Goal: Feedback & Contribution: Contribute content

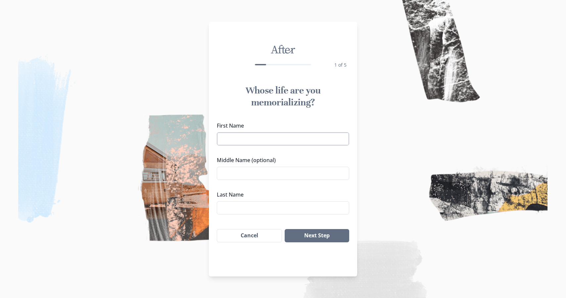
click at [231, 138] on input "First Name" at bounding box center [283, 138] width 132 height 13
type input "[PERSON_NAME]"
click at [240, 172] on input "Middle Name (optional)" at bounding box center [283, 173] width 132 height 13
type input "[PERSON_NAME]"
click at [223, 207] on input "Last Name" at bounding box center [283, 207] width 132 height 13
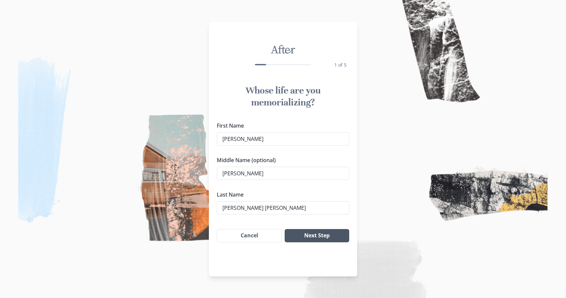
type input "[PERSON_NAME] [PERSON_NAME]"
click at [310, 236] on button "Next Step" at bounding box center [317, 235] width 65 height 13
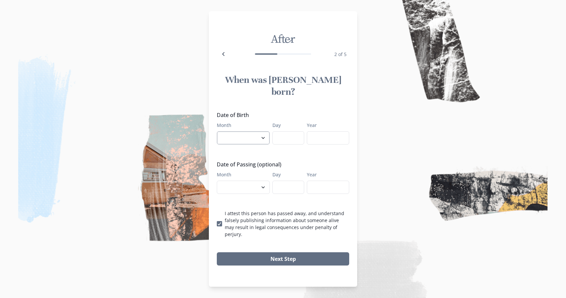
click at [264, 137] on select "January February March April May June July August September October November De…" at bounding box center [243, 137] width 53 height 13
select select "10"
click at [287, 136] on input "Day" at bounding box center [288, 137] width 32 height 13
type input "8"
click at [323, 138] on input "Year" at bounding box center [328, 137] width 42 height 13
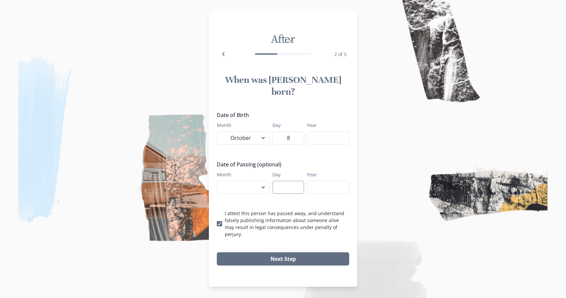
click at [296, 181] on input "Day" at bounding box center [288, 186] width 32 height 13
type input "16"
click at [263, 186] on select "January February March April May June July August September October November De…" at bounding box center [243, 186] width 53 height 13
select select "8"
click at [316, 185] on input "Year" at bounding box center [328, 186] width 42 height 13
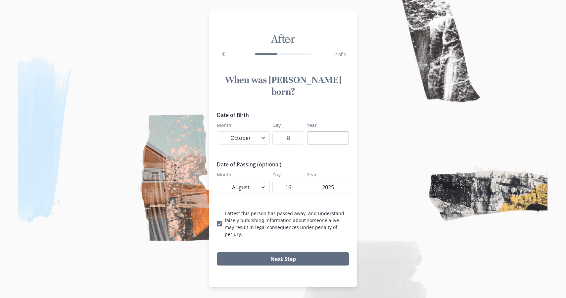
type input "2025"
click at [315, 137] on input "Year" at bounding box center [328, 137] width 42 height 13
type input "1960"
click at [304, 252] on button "Next Step" at bounding box center [283, 258] width 132 height 13
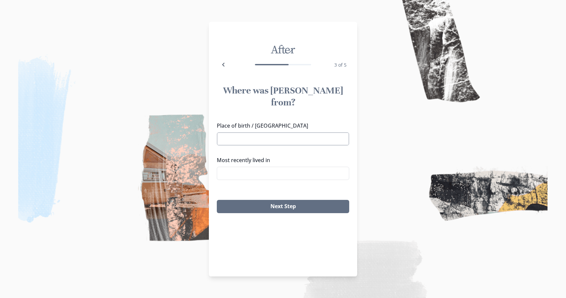
click at [242, 132] on input "Place of birth / [GEOGRAPHIC_DATA]" at bounding box center [283, 138] width 132 height 13
click at [244, 149] on li "Payson, [GEOGRAPHIC_DATA]" at bounding box center [283, 149] width 132 height 11
type input "Payson, [GEOGRAPHIC_DATA]"
click at [244, 167] on input "Most recently lived in" at bounding box center [283, 173] width 132 height 13
click at [256, 173] on li "St. [PERSON_NAME], [GEOGRAPHIC_DATA]" at bounding box center [283, 173] width 132 height 11
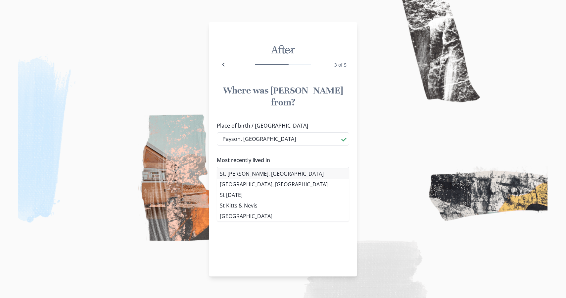
type input "St. [PERSON_NAME], [GEOGRAPHIC_DATA]"
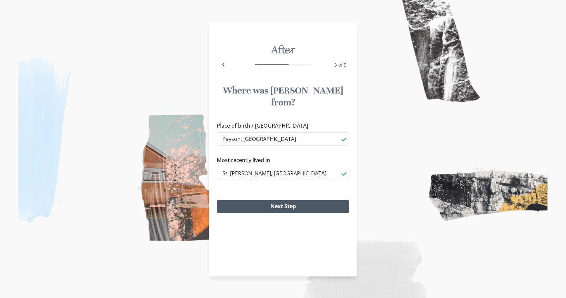
click at [265, 200] on button "Next Step" at bounding box center [283, 206] width 132 height 13
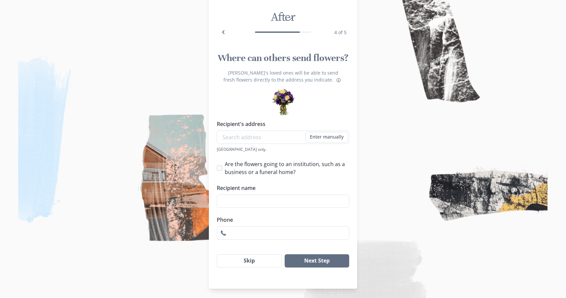
scroll to position [23, 0]
click at [272, 257] on button "Skip" at bounding box center [249, 259] width 65 height 13
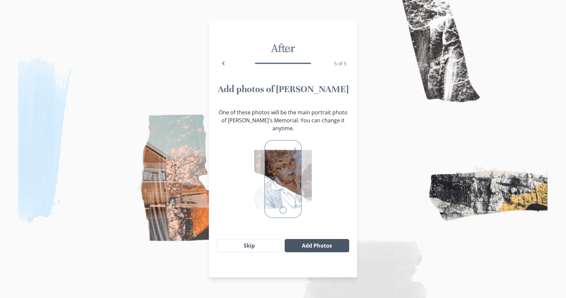
click at [308, 240] on button "Add Photos" at bounding box center [317, 245] width 65 height 13
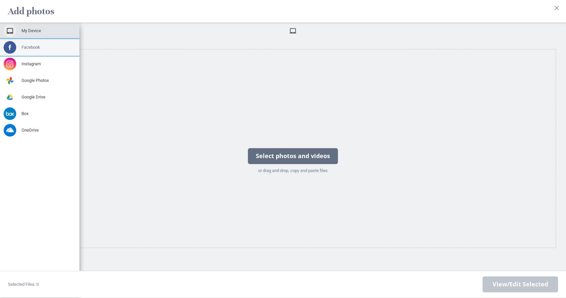
click at [13, 48] on span at bounding box center [10, 47] width 13 height 13
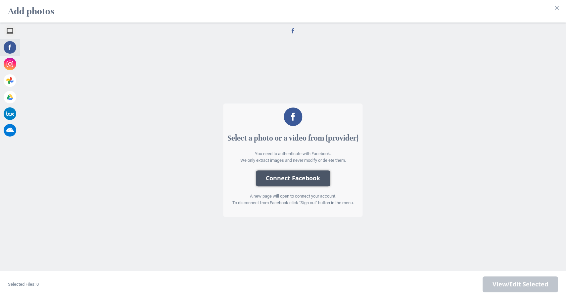
click at [289, 177] on button "Connect Facebook" at bounding box center [293, 178] width 74 height 16
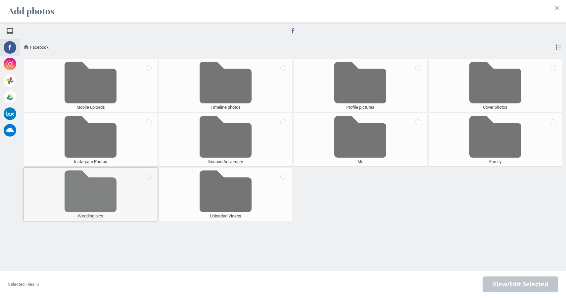
click at [99, 194] on span at bounding box center [91, 191] width 52 height 44
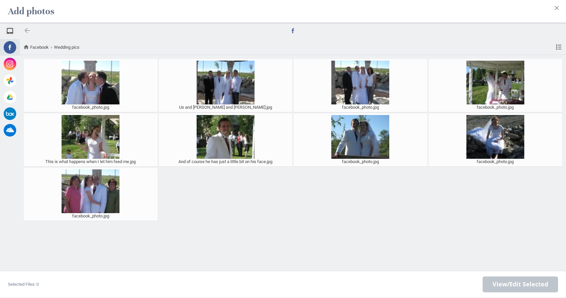
click at [28, 30] on div at bounding box center [27, 30] width 8 height 8
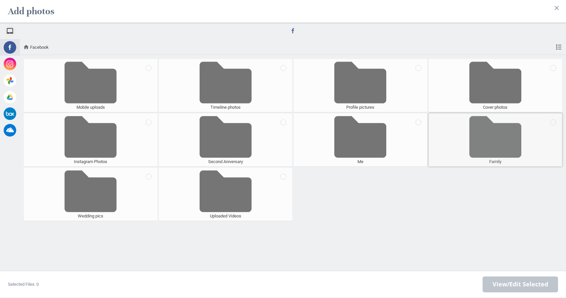
click at [480, 135] on span at bounding box center [496, 137] width 52 height 44
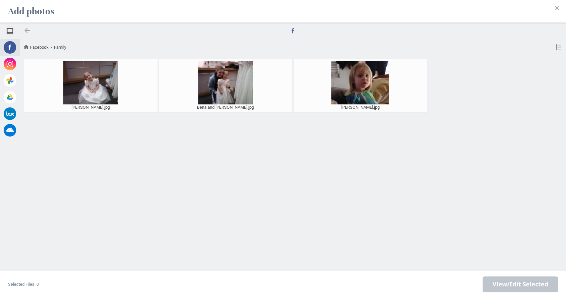
click at [25, 30] on div at bounding box center [27, 30] width 8 height 8
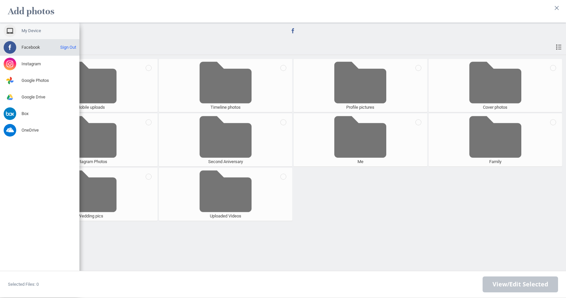
click at [24, 30] on span "My Device" at bounding box center [32, 31] width 20 height 6
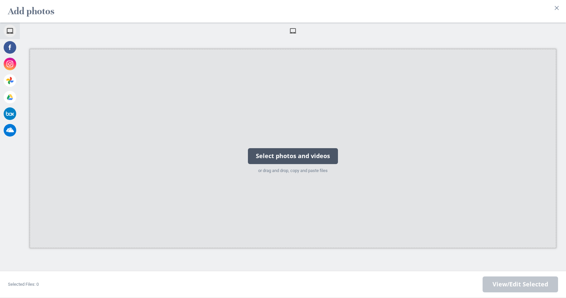
click at [270, 155] on div "Select photos and videos" at bounding box center [293, 156] width 90 height 16
click at [282, 153] on div "Select photos and videos" at bounding box center [293, 156] width 90 height 16
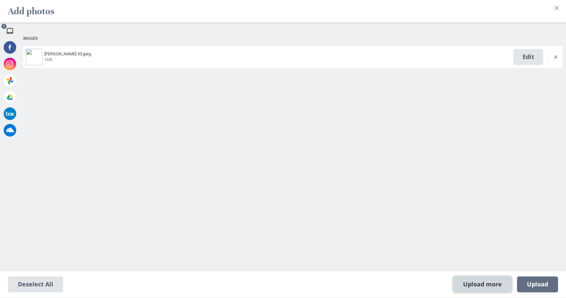
click at [473, 281] on span "Upload more" at bounding box center [482, 284] width 59 height 16
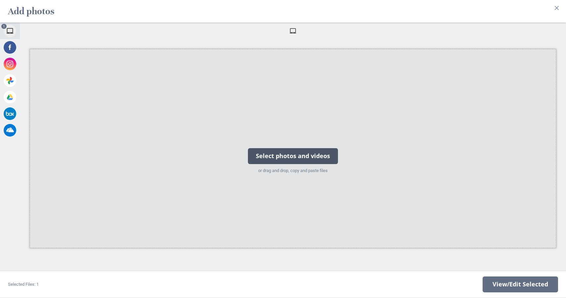
click at [301, 157] on div "Select photos and videos" at bounding box center [293, 156] width 90 height 16
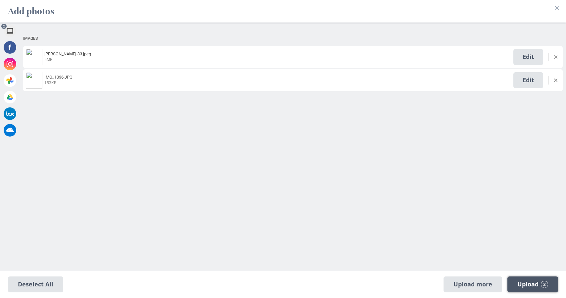
click at [535, 282] on span "Upload 2" at bounding box center [533, 283] width 31 height 7
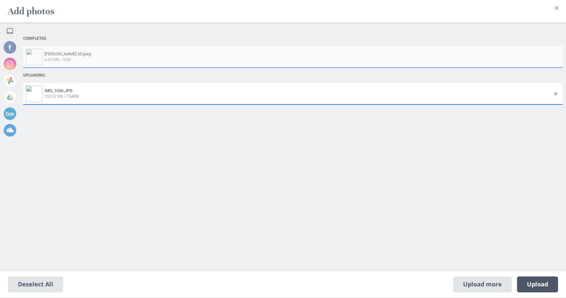
select select "2021"
select select "4"
select select "22"
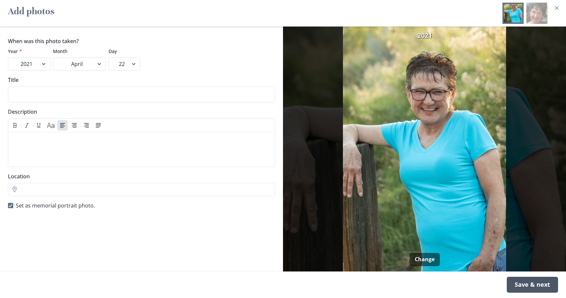
click at [528, 285] on div "Save & next" at bounding box center [532, 284] width 51 height 16
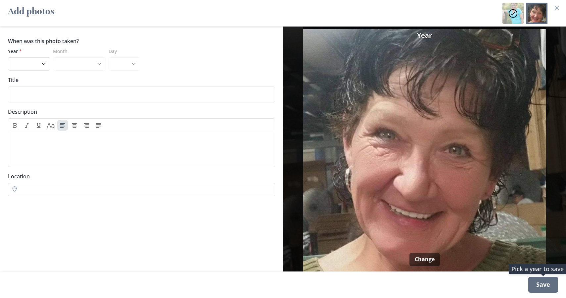
click at [536, 284] on div "Save" at bounding box center [543, 284] width 30 height 16
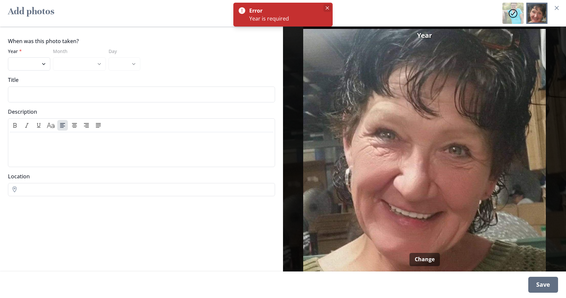
click at [328, 9] on icon "Close" at bounding box center [327, 7] width 3 height 3
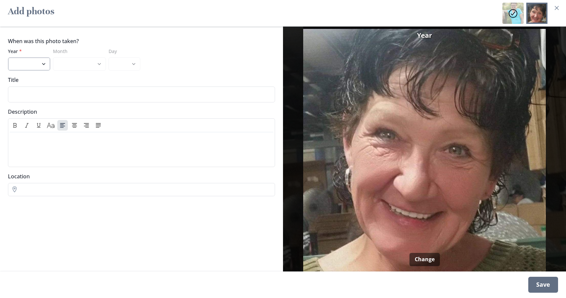
click at [45, 63] on select "2025 2024 2023 2022 2021 2020 2019 2018 2017 2016 2015 2014 2013 2012 2011 2010…" at bounding box center [29, 63] width 42 height 13
select select "2017"
click at [548, 284] on div "Save" at bounding box center [543, 284] width 30 height 16
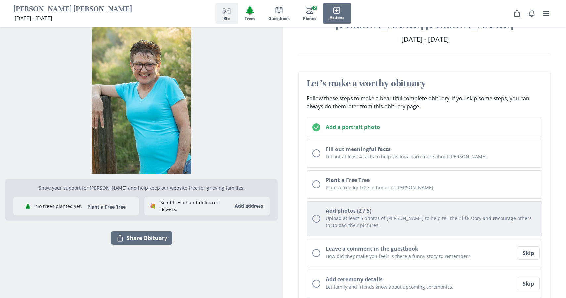
scroll to position [26, 0]
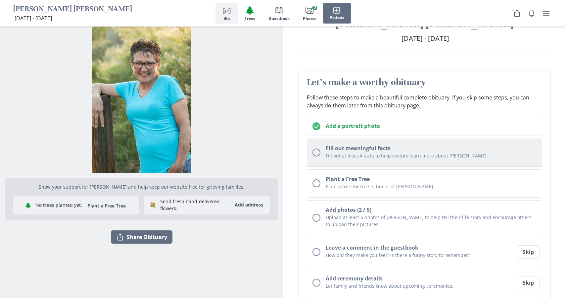
click at [383, 157] on p "Fill out at least 4 facts to help visitors learn more about [PERSON_NAME]." at bounding box center [431, 155] width 211 height 7
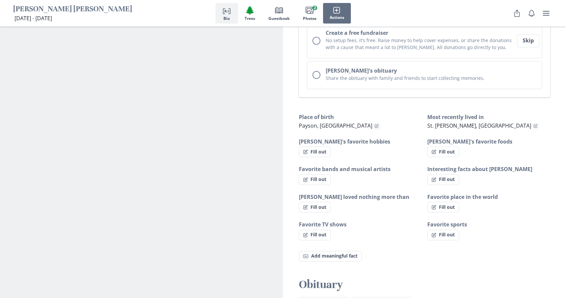
scroll to position [329, 0]
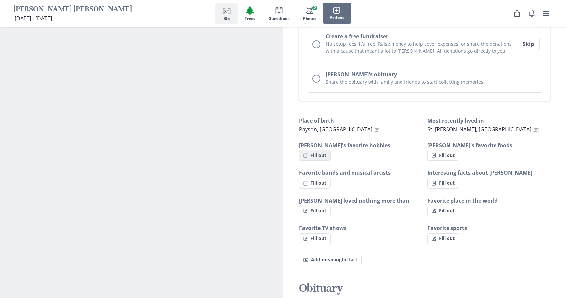
click at [319, 157] on button "Fill out" at bounding box center [315, 155] width 32 height 11
select select "[PERSON_NAME]'s favorite hobbies"
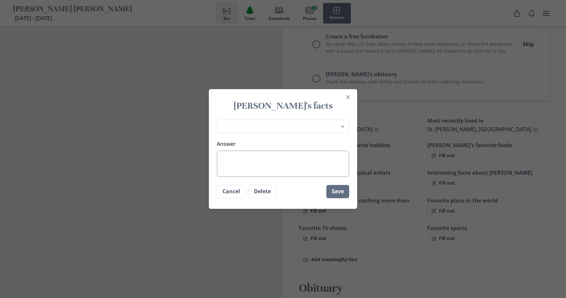
click at [276, 160] on textarea "Answer" at bounding box center [283, 163] width 132 height 26
type textarea "S"
type textarea "x"
type textarea "Sh"
type textarea "x"
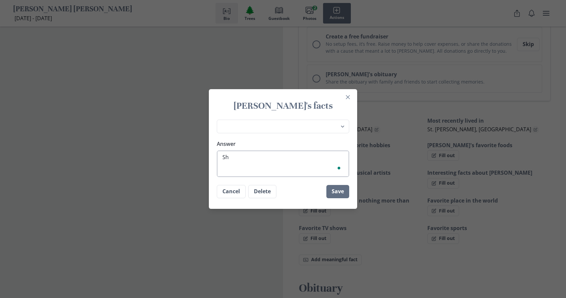
type textarea "She"
type textarea "x"
type textarea "She"
type textarea "x"
type textarea "She d"
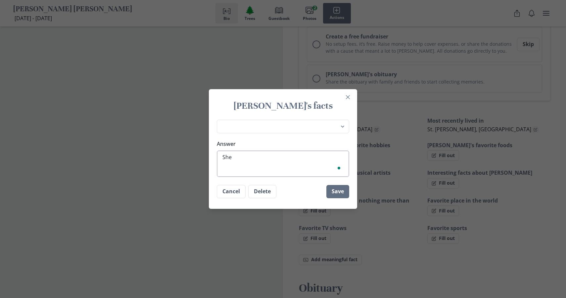
type textarea "x"
type textarea "She"
type textarea "x"
type textarea "She l"
type textarea "x"
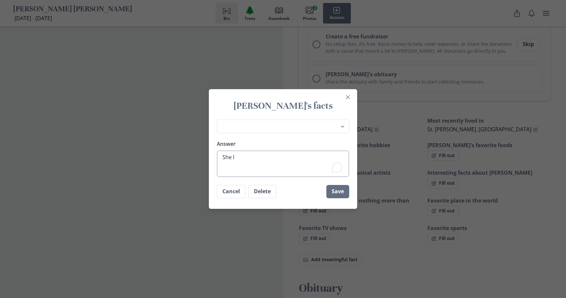
type textarea "She lo"
type textarea "x"
type textarea "She lov"
type textarea "x"
type textarea "She love"
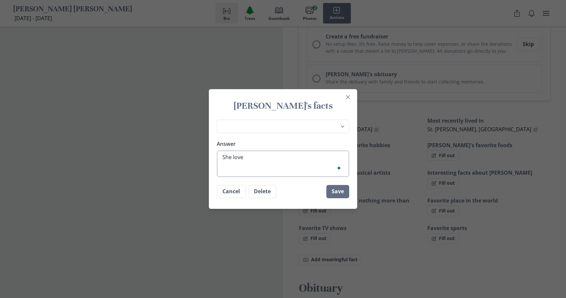
type textarea "x"
type textarea "She loved"
type textarea "x"
type textarea "She loved"
type textarea "x"
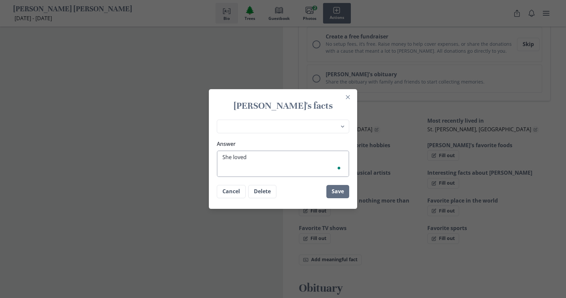
type textarea "She loved t"
type textarea "x"
type textarea "She loved to"
type textarea "x"
type textarea "She loved to"
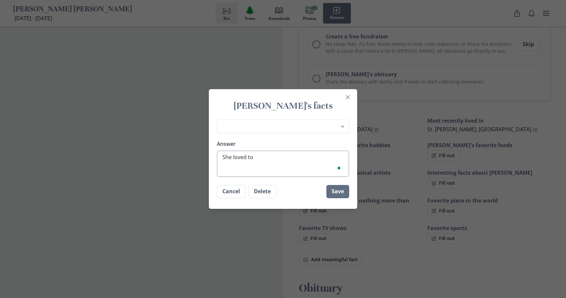
type textarea "x"
type textarea "She loved to g"
type textarea "x"
type textarea "She loved to ga"
type textarea "x"
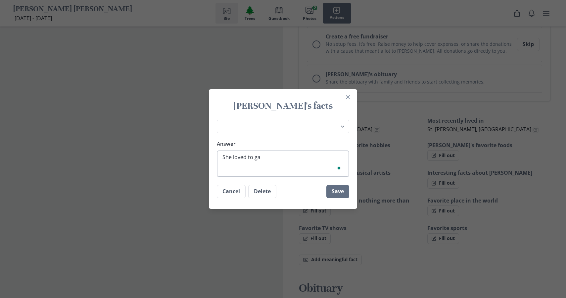
type textarea "She loved to gar"
type textarea "x"
type textarea "She loved to gard"
type textarea "x"
type textarea "She loved to garde"
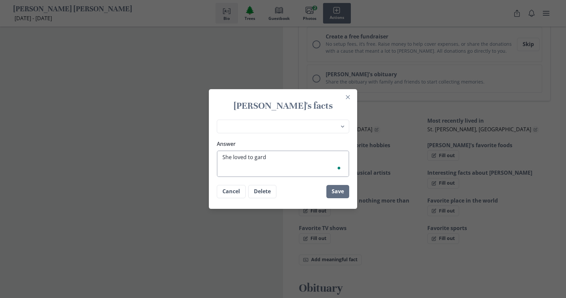
type textarea "x"
type textarea "She loved to garden"
type textarea "x"
type textarea "She loved to garden,"
type textarea "x"
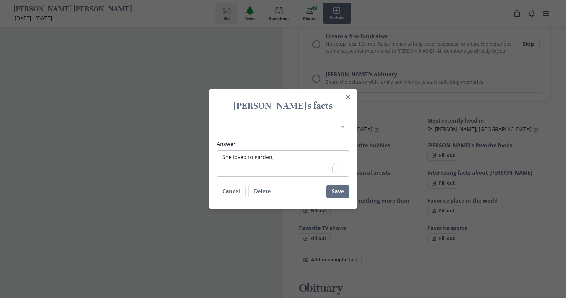
type textarea "She loved to garden,"
type textarea "x"
type textarea "She loved to garden, c"
type textarea "x"
type textarea "She loved to garden, cr"
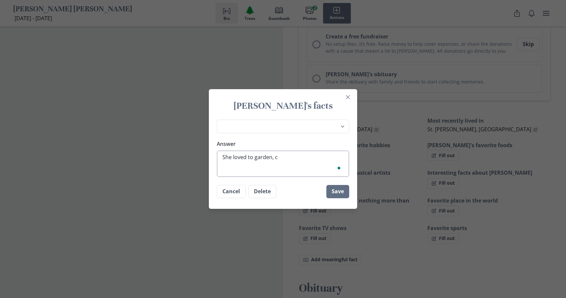
type textarea "x"
type textarea "She loved to garden, cra"
type textarea "x"
type textarea "She loved to garden, craf"
type textarea "x"
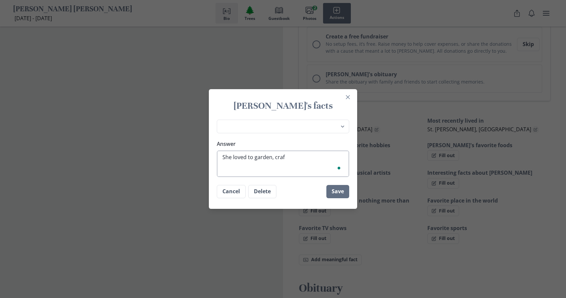
type textarea "She loved to garden, craft"
type textarea "x"
type textarea "She loved to garden, craft,"
type textarea "x"
type textarea "She loved to garden, craft,"
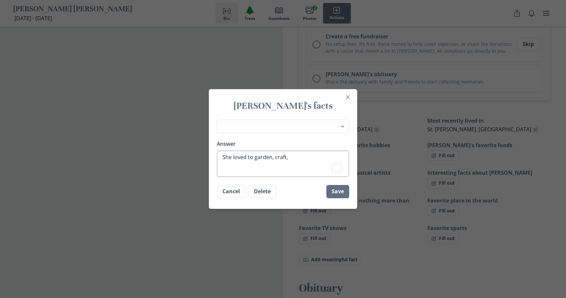
type textarea "x"
type textarea "She loved to garden, craft, c"
type textarea "x"
type textarea "She loved to garden, craft, co"
type textarea "x"
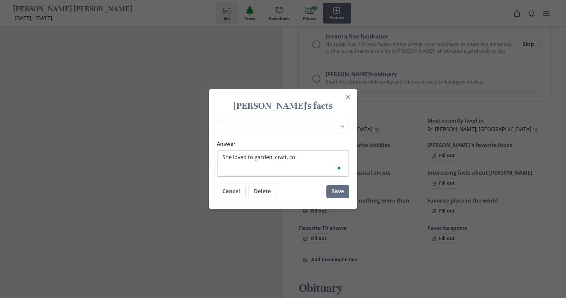
type textarea "She loved to garden, craft, coo"
type textarea "x"
type textarea "She loved to garden, craft, cook"
type textarea "x"
type textarea "She loved to garden, craft, cooki"
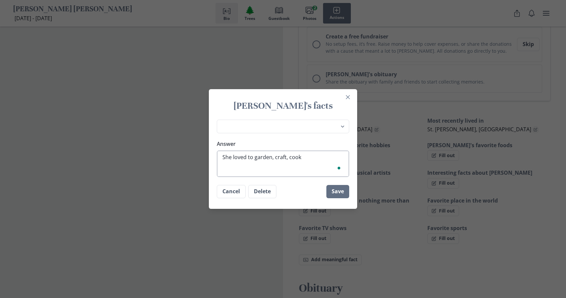
type textarea "x"
type textarea "She loved to garden, craft, cookin"
type textarea "x"
type textarea "She loved to garden, craft, cooking"
type textarea "x"
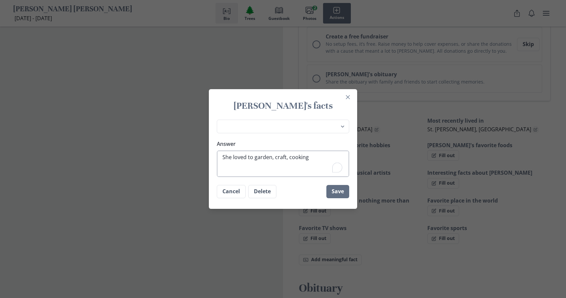
type textarea "She loved to garden, craft, cooking"
type textarea "x"
type textarea "She loved to garden, craft, cooking a"
type textarea "x"
type textarea "She loved to garden, craft, cooking an"
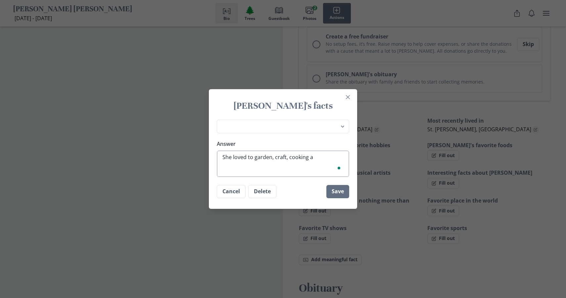
type textarea "x"
type textarea "She loved to garden, craft, cooking and"
type textarea "x"
type textarea "She loved to garden, craft, cooking and"
type textarea "x"
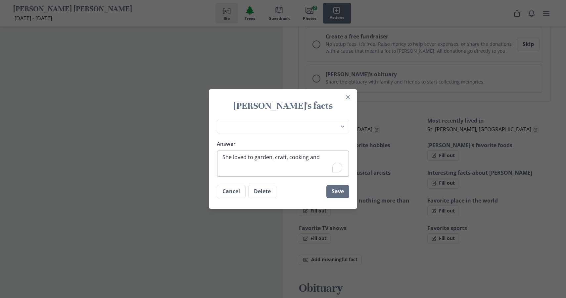
type textarea "She loved to garden, craft, cooking and p"
type textarea "x"
type textarea "She loved to garden, craft, cooking and pl"
type textarea "x"
type textarea "She loved to garden, craft, cooking and pla"
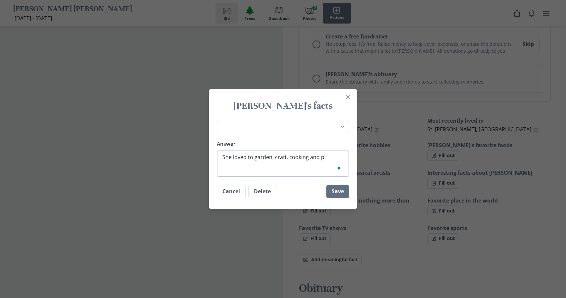
type textarea "x"
type textarea "She loved to garden, craft, cooking and play"
type textarea "x"
type textarea "She loved to garden, craft, cooking and playi"
type textarea "x"
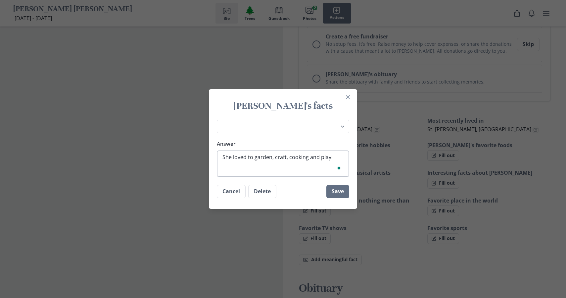
type textarea "She loved to garden, craft, cooking and playin"
type textarea "x"
type textarea "She loved to garden, craft, cooking and playing"
type textarea "x"
type textarea "She loved to garden, craft, cooking and playing"
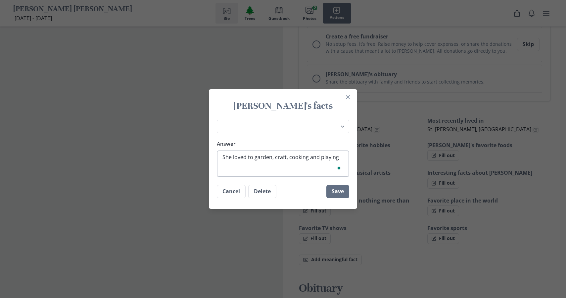
type textarea "x"
type textarea "She loved to garden, craft, cooking and playing w"
type textarea "x"
type textarea "She loved to garden, craft, cooking and playing wi"
type textarea "x"
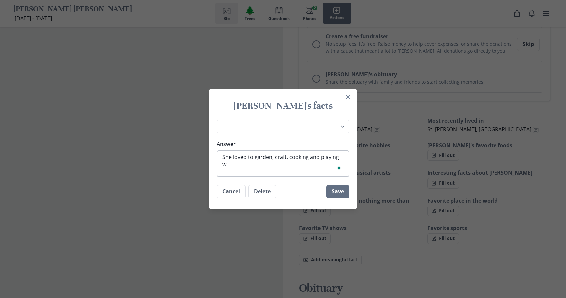
type textarea "She loved to garden, craft, cooking and playing wit"
type textarea "x"
type textarea "She loved to garden, craft, cooking and playing with"
type textarea "x"
type textarea "She loved to garden, craft, cooking and playing with"
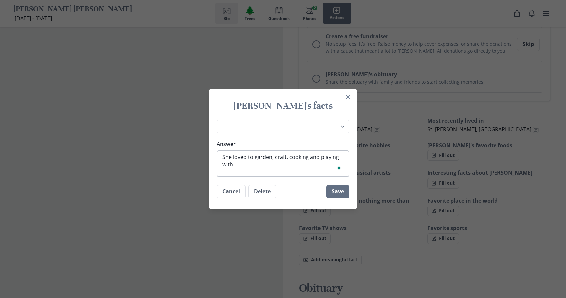
type textarea "x"
type textarea "She loved to garden, craft, cooking and playing with h"
type textarea "x"
type textarea "She loved to garden, craft, cooking and playing with he"
type textarea "x"
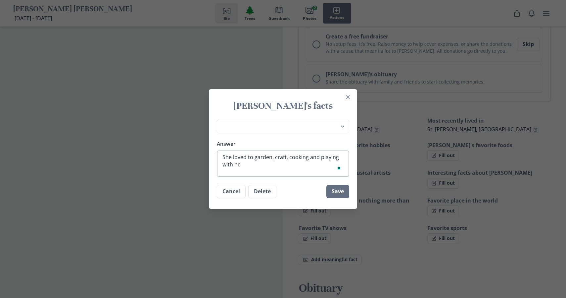
type textarea "She loved to garden, craft, cooking and playing with her"
type textarea "x"
type textarea "She loved to garden, craft, cooking and playing with her"
type textarea "x"
type textarea "She loved to garden, craft, cooking and playing with her g"
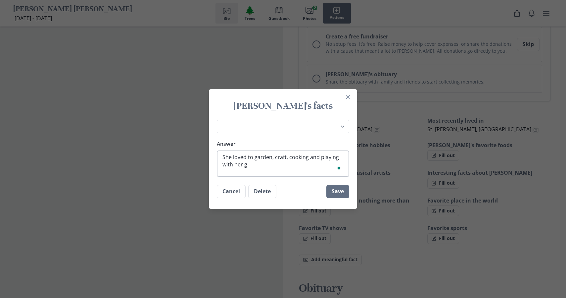
type textarea "x"
type textarea "She loved to garden, craft, cooking and playing with her gr"
type textarea "x"
type textarea "She loved to garden, craft, cooking and playing with her gra"
type textarea "x"
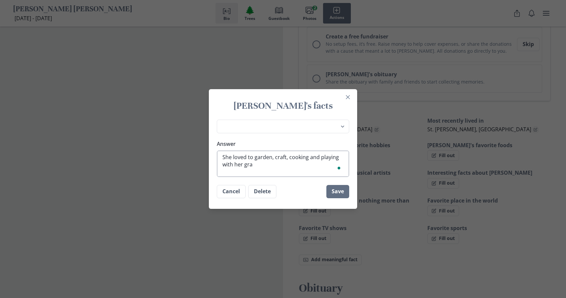
type textarea "She loved to garden, craft, cooking and playing with her gran"
type textarea "x"
type textarea "She loved to garden, craft, cooking and playing with her grand"
type textarea "x"
type textarea "She loved to garden, craft, cooking and playing with her grandk"
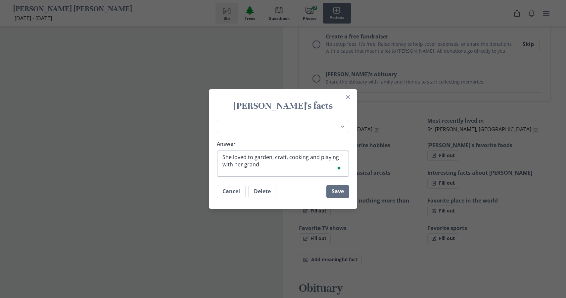
type textarea "x"
type textarea "She loved to garden, craft, cooking and playing with her grandki"
type textarea "x"
type textarea "She loved to garden, craft, cooking and playing with her grandkid"
type textarea "x"
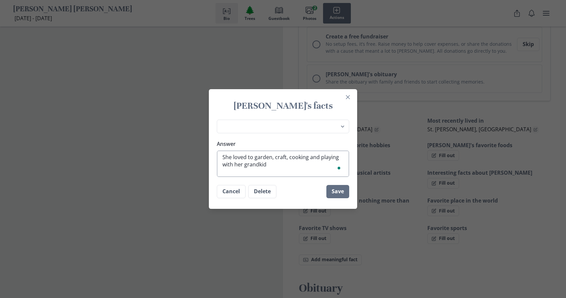
type textarea "She loved to garden, craft, cooking and playing with her grandkids"
type textarea "x"
type textarea "She loved to garden, craft, cook and playing with her grandkids"
type textarea "x"
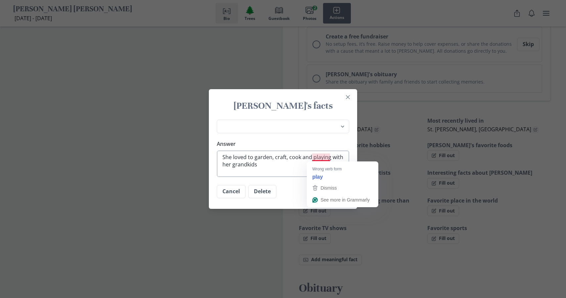
type textarea "She loved to garden, craft, cook and play with her grandkids"
type textarea "x"
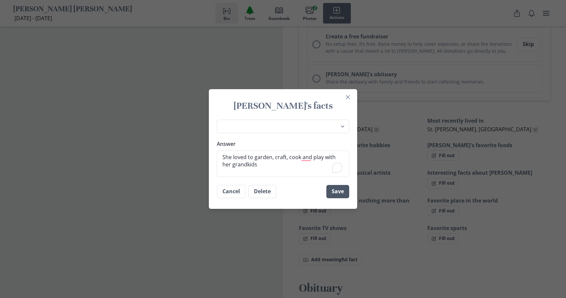
type textarea "She loved to garden, craft, cook and play with her grandkids"
click at [334, 192] on button "Save" at bounding box center [337, 191] width 23 height 13
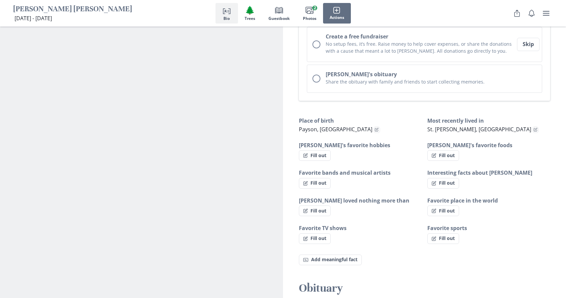
type textarea "x"
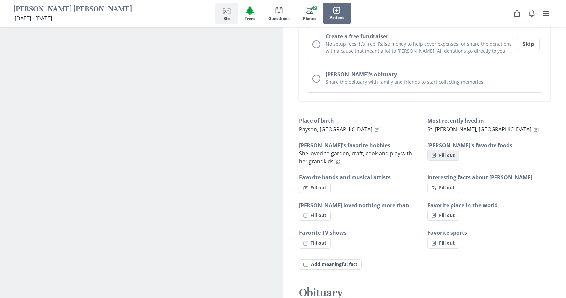
click at [440, 156] on button "Fill out" at bounding box center [443, 155] width 32 height 11
select select "[PERSON_NAME]'s favorite foods"
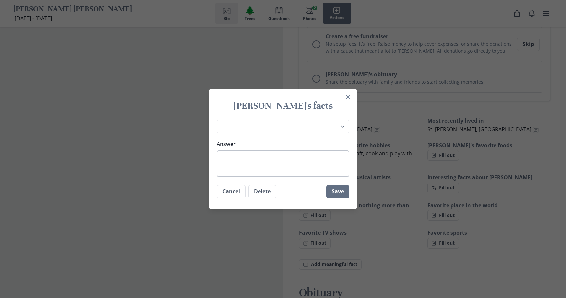
click at [282, 163] on textarea "Answer" at bounding box center [283, 163] width 132 height 26
type textarea "x"
type textarea "C"
type textarea "x"
type textarea "Ch"
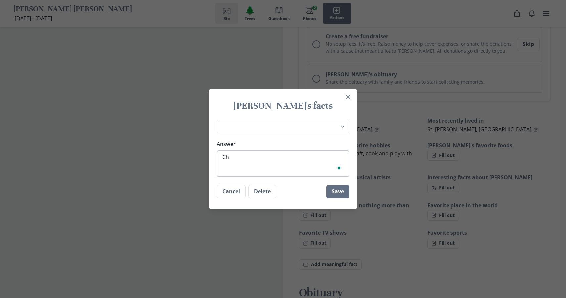
type textarea "x"
type textarea "Chi"
type textarea "x"
type textarea "Chin"
type textarea "x"
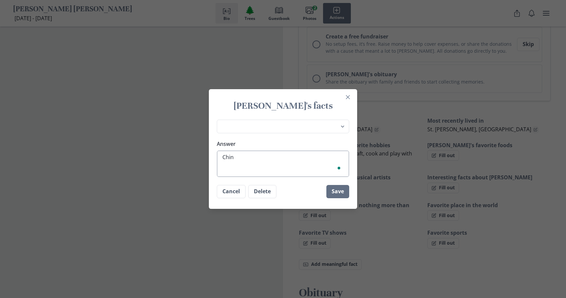
type textarea "[GEOGRAPHIC_DATA]"
type textarea "x"
type textarea "Chines"
type textarea "x"
type textarea "Chiness"
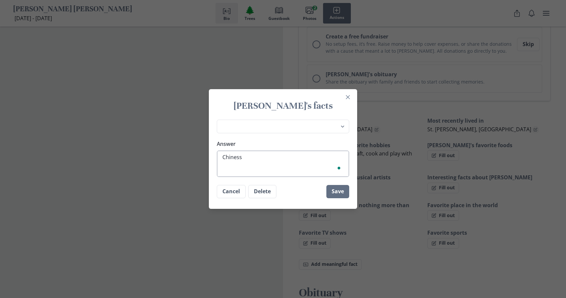
type textarea "x"
type textarea "Chinesse"
type textarea "x"
type textarea "Chinesse"
type textarea "x"
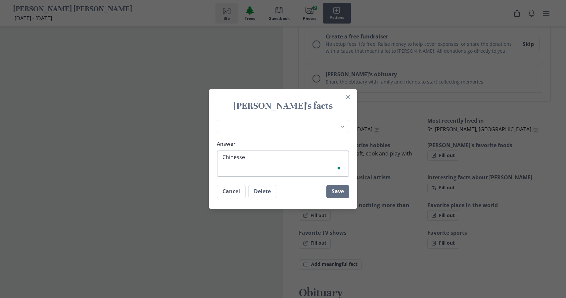
type textarea "Chinesse f"
type textarea "x"
type textarea "Chinesse fo"
type textarea "x"
type textarea "Chinesse foo"
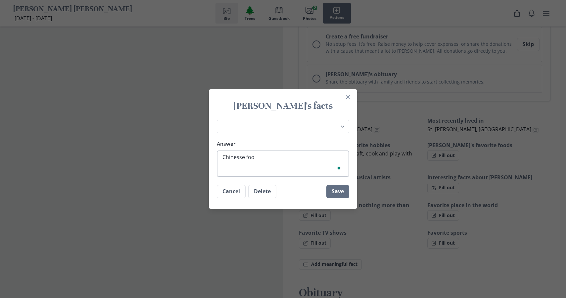
type textarea "x"
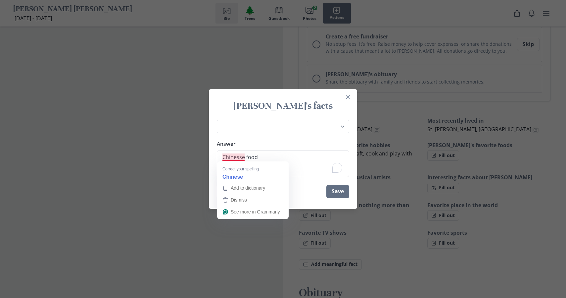
type textarea "Chinese food"
type textarea "x"
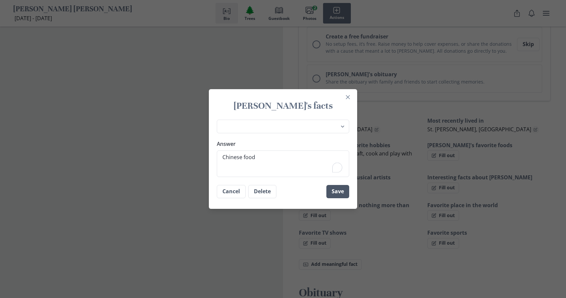
type textarea "Chinese food"
click at [336, 188] on button "Save" at bounding box center [337, 191] width 23 height 13
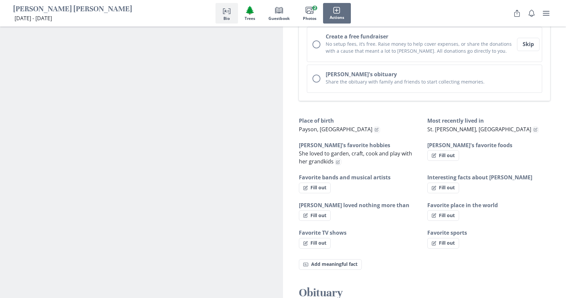
type textarea "x"
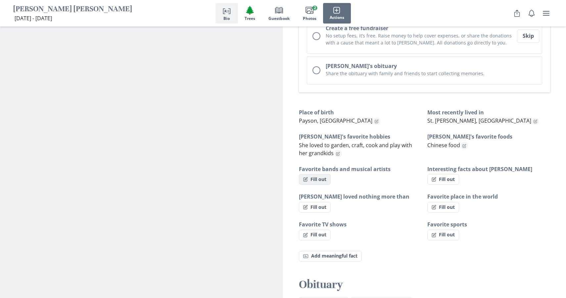
click at [323, 176] on button "Fill out" at bounding box center [315, 179] width 32 height 11
select select "Favorite bands and musical artists"
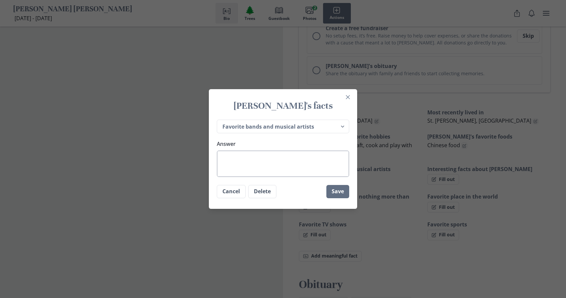
click at [261, 159] on textarea "Answer" at bounding box center [283, 163] width 132 height 26
type textarea "x"
type textarea "R"
type textarea "x"
type textarea "R"
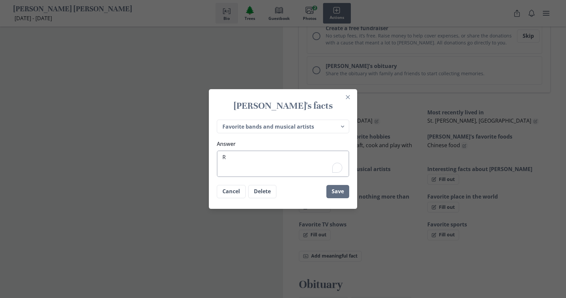
type textarea "x"
type textarea "Ro"
type textarea "x"
click at [335, 192] on button "Save" at bounding box center [337, 191] width 23 height 13
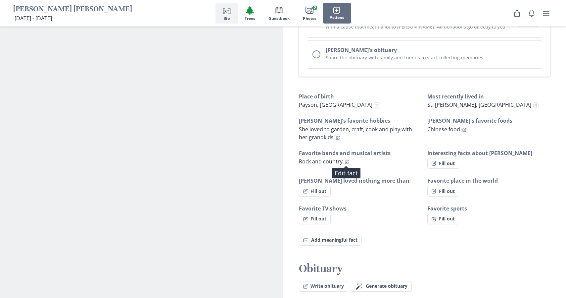
scroll to position [365, 0]
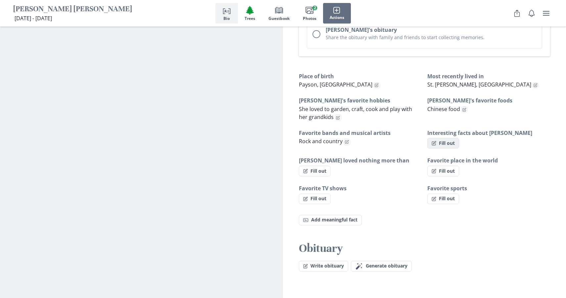
click at [447, 144] on button "Fill out" at bounding box center [443, 143] width 32 height 11
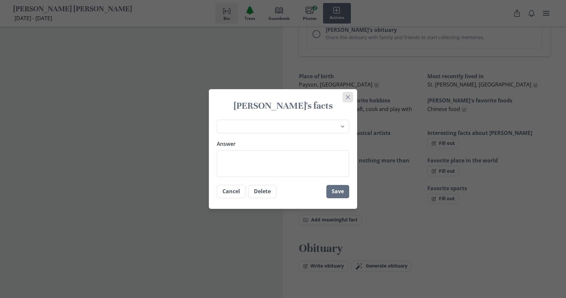
click at [349, 96] on icon "Close" at bounding box center [348, 97] width 4 height 4
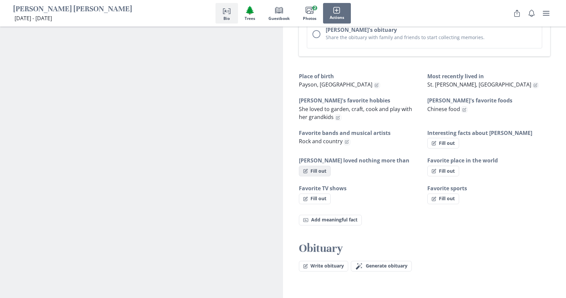
click at [310, 172] on button "Fill out" at bounding box center [315, 171] width 32 height 11
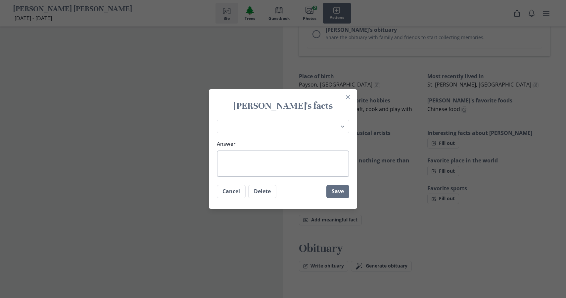
click at [275, 156] on textarea "Answer" at bounding box center [283, 163] width 132 height 26
click at [336, 194] on button "Save" at bounding box center [337, 191] width 23 height 13
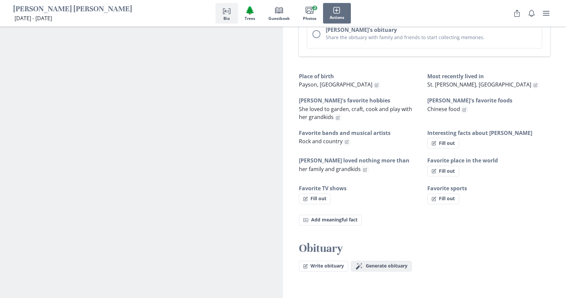
click at [375, 266] on span "Generate obituary" at bounding box center [387, 266] width 42 height 6
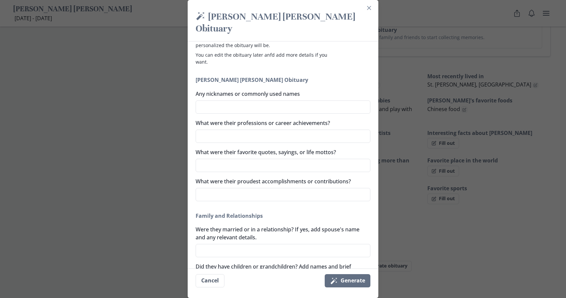
scroll to position [35, 0]
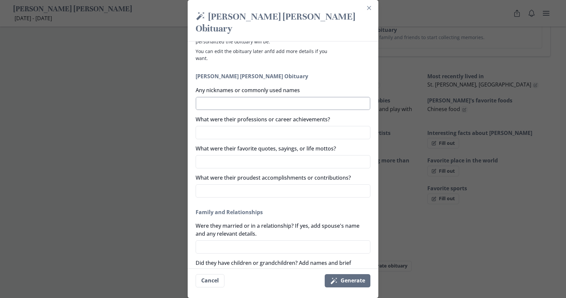
click at [211, 106] on textarea "Any nicknames or commonly used names" at bounding box center [283, 103] width 175 height 13
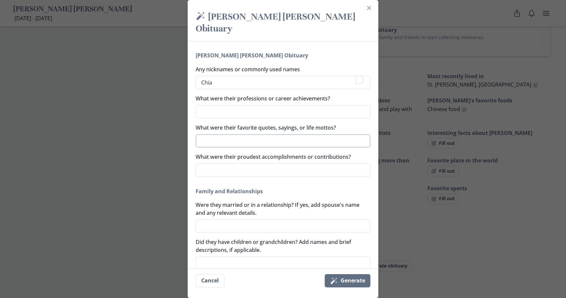
scroll to position [56, 0]
click at [215, 140] on textarea "What were their favorite quotes, sayings, or life mottos?" at bounding box center [283, 139] width 175 height 13
click at [236, 171] on textarea "What were their proudest accomplishments or contributions?" at bounding box center [283, 169] width 175 height 13
click at [221, 169] on textarea "Her kids and grandchildren" at bounding box center [283, 169] width 175 height 13
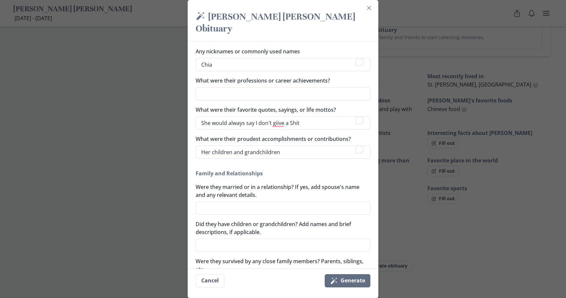
scroll to position [76, 0]
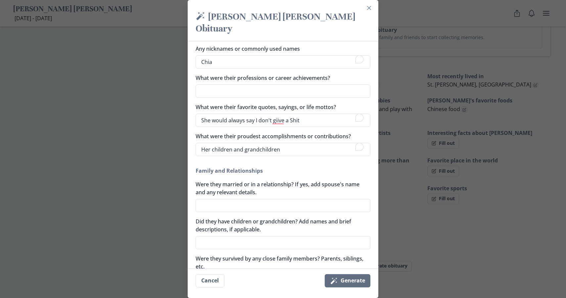
click at [264, 203] on textarea "Were they married or in a relationship? If yes, add spouse's name and any relev…" at bounding box center [283, 205] width 175 height 13
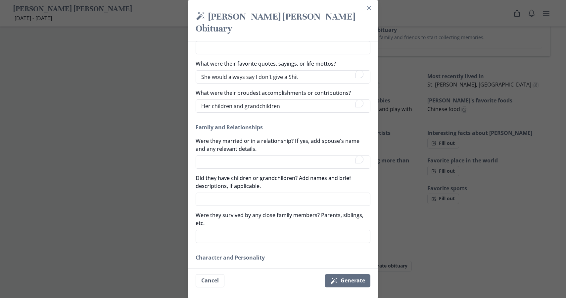
scroll to position [121, 0]
click at [239, 160] on textarea "Were they married or in a relationship? If yes, add spouse's name and any relev…" at bounding box center [283, 160] width 175 height 13
click at [242, 196] on textarea "Did they have children or grandchildren? Add names and brief descriptions, if a…" at bounding box center [283, 197] width 175 height 13
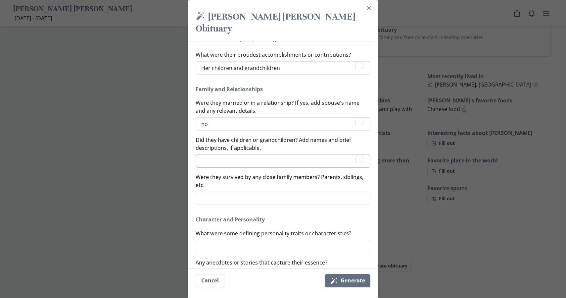
scroll to position [160, 0]
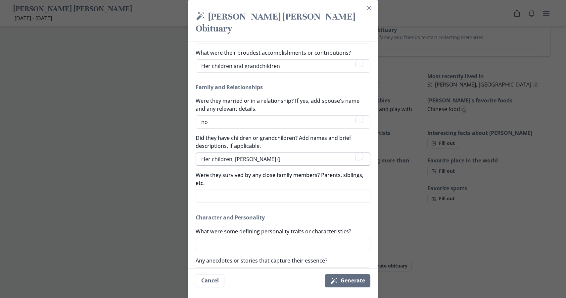
click at [260, 161] on textarea "Her children, [PERSON_NAME] (J" at bounding box center [283, 158] width 175 height 13
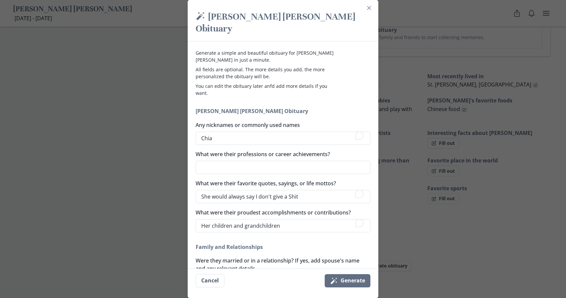
scroll to position [160, 0]
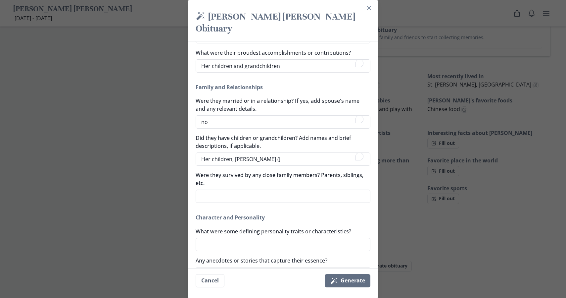
type textarea "x"
type textarea "Her children, Kristin (Js"
type textarea "x"
type textarea "Her children, Kristin (Jso"
type textarea "x"
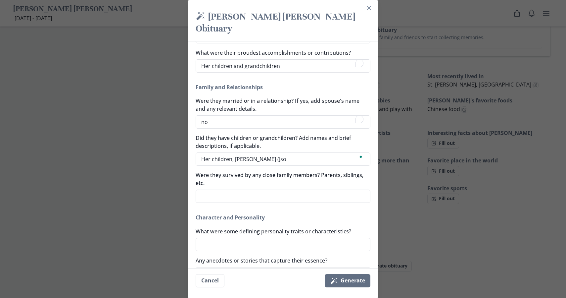
type textarea "Her children, Kristin (Jsoe"
type textarea "x"
type textarea "Her children, Kristin (Jsoes"
type textarea "x"
type textarea "Her children, Kristin (Jsoesi"
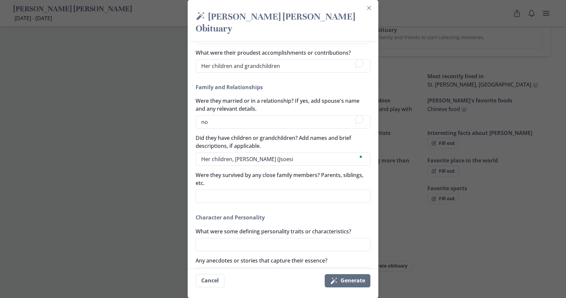
type textarea "x"
type textarea "Her children, Kristin (Jsoes"
type textarea "x"
type textarea "Her children, Kristin (Jsoe"
type textarea "x"
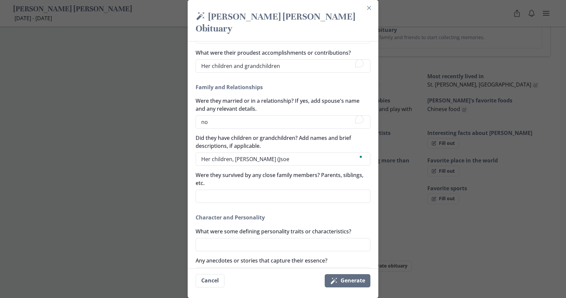
type textarea "Her children, Kristin (Jso"
type textarea "x"
type textarea "Her children, Kristin (Js"
type textarea "x"
type textarea "Her children, Kristin (J"
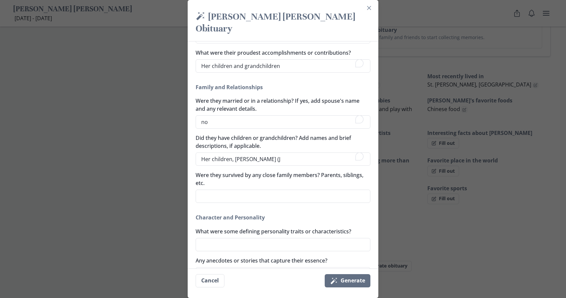
type textarea "x"
type textarea "Her children, Kristin ("
type textarea "x"
type textarea "Her children, Kristin (J"
type textarea "x"
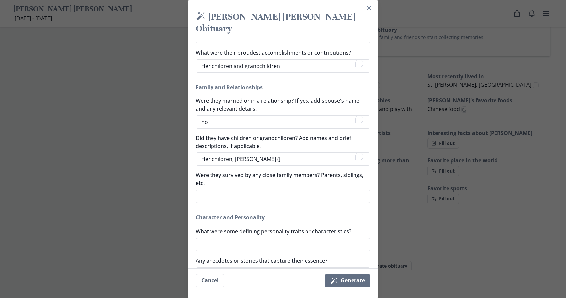
type textarea "Her children, Kristin (Jo"
type textarea "x"
type textarea "Her children, Kristin (Joe"
type textarea "x"
type textarea "Her children, Kristin (Joes"
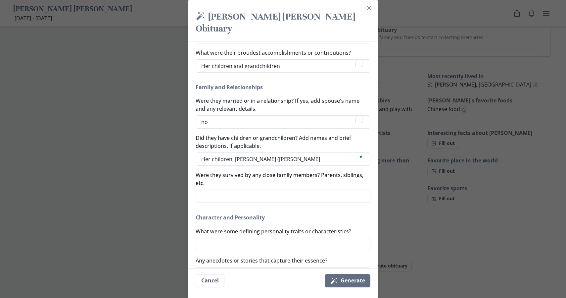
type textarea "x"
type textarea "Her children, Kristin (Joesi"
type textarea "x"
type textarea "Her children, Kristin (Joesip"
type textarea "x"
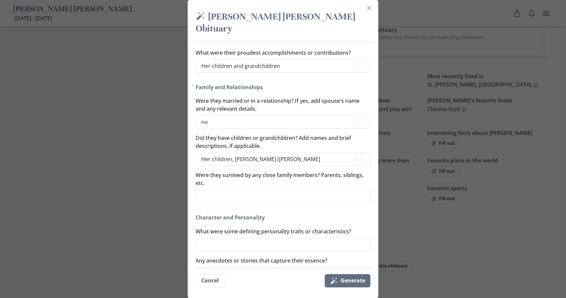
type textarea "Her children, Kristin (Joesipp"
type textarea "x"
type textarea "Her children, Kristin (Joesippi"
type textarea "x"
type textarea "Her children, Kristin (Joesippi)"
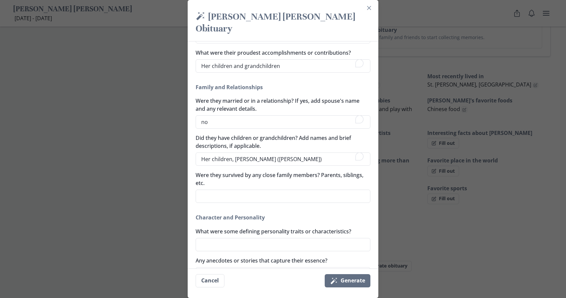
type textarea "x"
type textarea "Her children, Kristin (Joesippi)"
type textarea "x"
type textarea "Her children, Kristin (Joesippi) M"
type textarea "x"
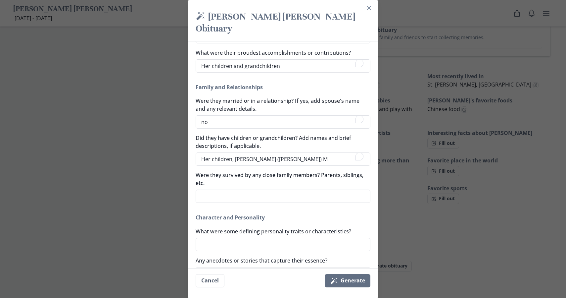
type textarea "Her children, Kristin (Joesippi) Mi"
type textarea "x"
type textarea "Her children, Kristin (Joesippi) Mig"
type textarea "x"
type textarea "Her children, Kristin (Joesippi) Migl"
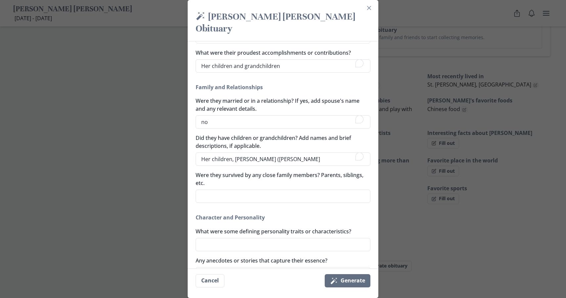
type textarea "x"
type textarea "Her children, Kristin (Joesippi) Migli"
type textarea "x"
type textarea "Her children, Kristin (Joesippi) Miglii"
type textarea "x"
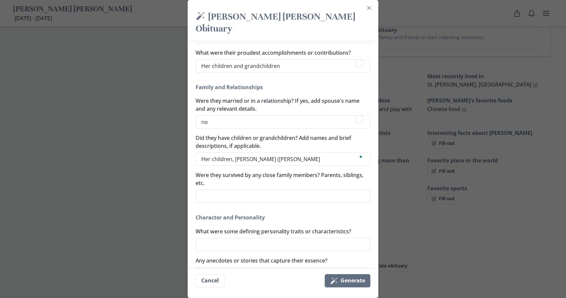
type textarea "Her children, Kristin (Joesippi) Migli"
type textarea "x"
type textarea "Her children, Kristin (Joesippi) Miglia"
type textarea "x"
type textarea "Her children, Kristin (Joesippi) Miglia:"
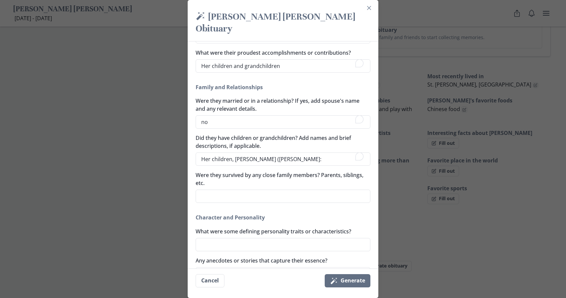
type textarea "x"
type textarea "Her children, Kristin (Joesippi) Miglia:"
type textarea "x"
type textarea "Her children, Kristin (Joesippi) Miglia:"
type textarea "x"
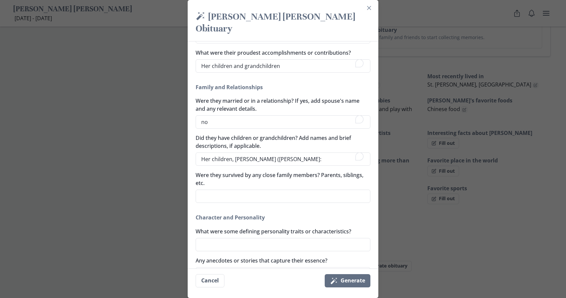
type textarea "Her children, Kristin (Joesippi) Miglia"
type textarea "x"
type textarea "Her children, Kristin (Joesippi) Miglia;"
type textarea "x"
type textarea "Her children, Kristin (Joesippi) Miglia;"
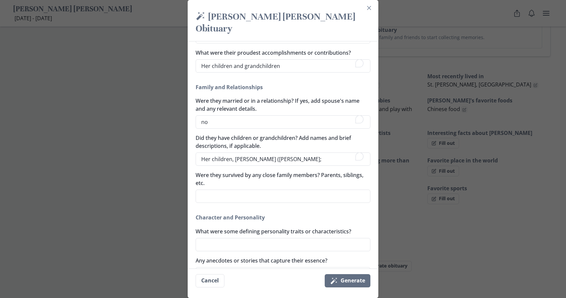
type textarea "x"
type textarea "Her children, Kristin (Joesippi) Miglia; A"
type textarea "x"
type textarea "Her children, Kristin (Joesippi) Miglia; Am"
type textarea "x"
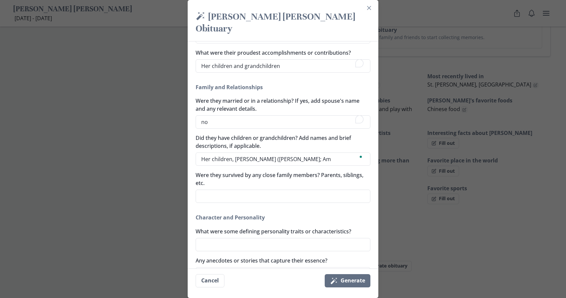
type textarea "Her children, Kristin (Joesippi) Miglia; Amb"
type textarea "x"
type textarea "Her children, Kristin (Joesippi) Miglia; Ambe"
type textarea "x"
type textarea "Her children, Kristin (Joesippi) Miglia; Amber"
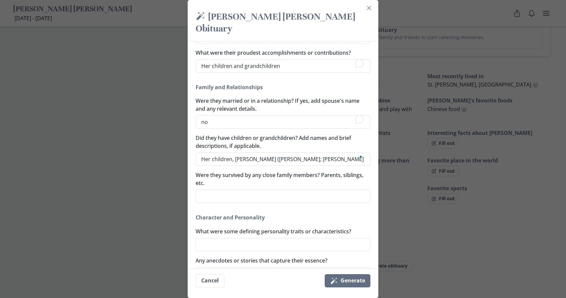
type textarea "x"
type textarea "Her children, Kristin (Joesippi) Miglia; Amber"
type textarea "x"
type textarea "Her children, Kristin (Joesippi) Miglia; Amber A"
type textarea "x"
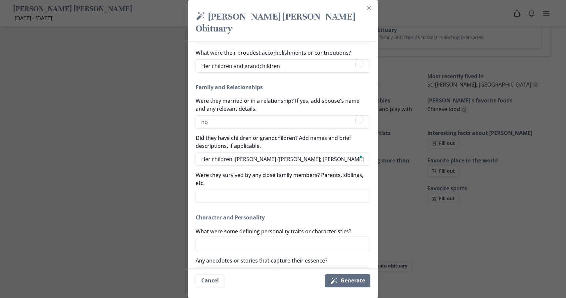
type textarea "Her children, Kristin (Joesippi) Miglia; Amber Al"
type textarea "x"
type textarea "Her children, Kristin (Joesippi) Miglia, Amber Alv"
type textarea "x"
click at [320, 160] on textarea "Her children, Kristin (Joesippi) Miglia, Amber Alv" at bounding box center [283, 158] width 175 height 13
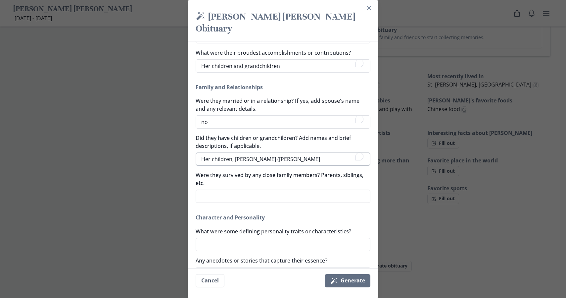
type textarea "Her children, Kristin (Joesippi) Miglia, Amber Alv"
type textarea "x"
type textarea "Her children, Kristin (Joesippi) Miglia, Amber Alvi"
type textarea "x"
type textarea "Her children, Kristin (Joesippi) Miglia, Amber Alvid"
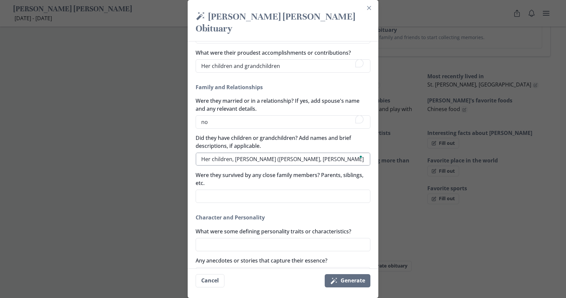
type textarea "x"
type textarea "Her children, Kristin (Joesippi) Miglia, Amber Alvidr"
type textarea "x"
type textarea "Her children, Kristin (Joesippi) Miglia, Amber Alvidre"
type textarea "x"
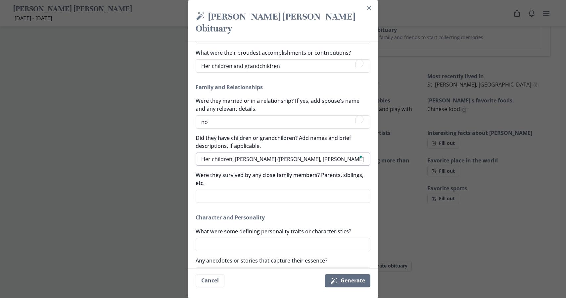
type textarea "Her children, Kristin (Joesippi) Miglia, Amber Alvidrez"
click at [320, 160] on textarea "Her children, Kristin (Joesippi) Miglia, Amber Alvidrez" at bounding box center [283, 158] width 175 height 13
click at [336, 158] on textarea "Her children, Kristin (Joesippi) Miglia, Amber Alvidrez" at bounding box center [283, 158] width 175 height 13
type textarea "x"
type textarea "Her children, Kristin (Joesippi) Miglia, Amber Alvidrez,"
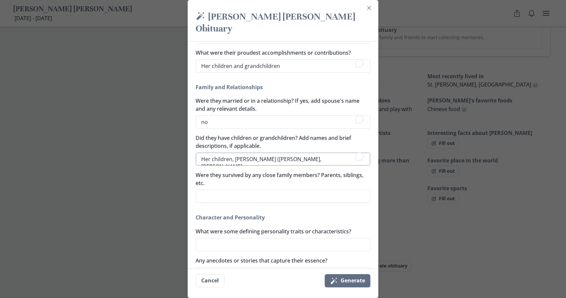
type textarea "x"
type textarea "Her children, Kristin (Joesippi) Miglia, Amber Alvidrez,"
type textarea "x"
type textarea "Her children, Kristin (Joesippi) Miglia, Amber Alvidrez, R"
type textarea "x"
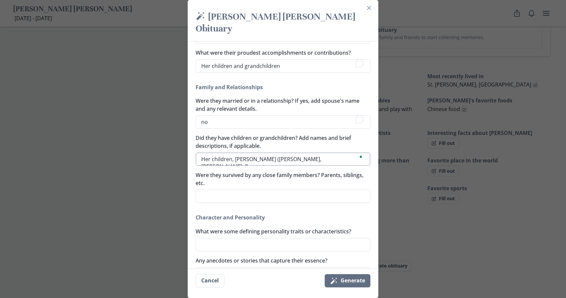
type textarea "Her children, Kristin (Joesippi) Miglia, Amber Alvidrez, Ry"
type textarea "x"
type textarea "Her children, Kristin (Joesippi) Miglia, Amber Alvidrez, Rya"
type textarea "x"
type textarea "Her children, Kristin (Joesippi) Miglia, Amber Alvidrez, Ryan"
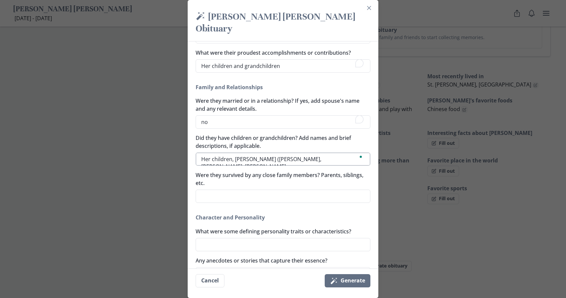
type textarea "x"
type textarea "Her children, Kristin (Joesippi) Miglia, Amber Alvidrez, Ryan"
type textarea "x"
type textarea "Her children, Kristin (Joesippi) Miglia, Amber Alvidrez, Ryan ("
type textarea "x"
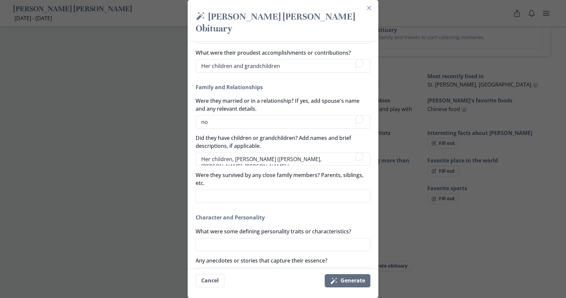
type textarea "Her children, Kristin (Joesippi) Miglia, Amber Alvidrez, Ryan (S"
type textarea "x"
type textarea "Her children, Kristin (Joesippi) Miglia, Amber Alvidrez, Ryan (Sh"
type textarea "x"
type textarea "Her children, Kristin (Joesippi) Miglia, Amber Alvidrez, Ryan (Shil"
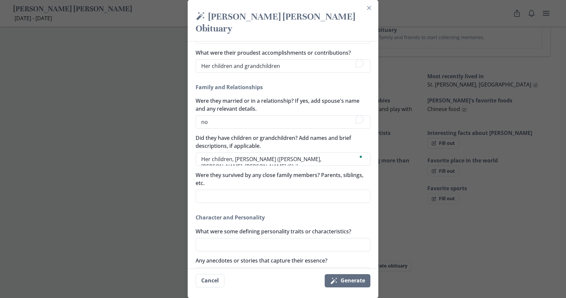
type textarea "x"
type textarea "Her children, Kristin (Joesippi) Miglia, Amber Alvidrez, Ryan (Shilo"
type textarea "x"
type textarea "Her children, Kristin (Joesippi) Miglia, Amber Alvidrez, Ryan (Shiloo"
type textarea "x"
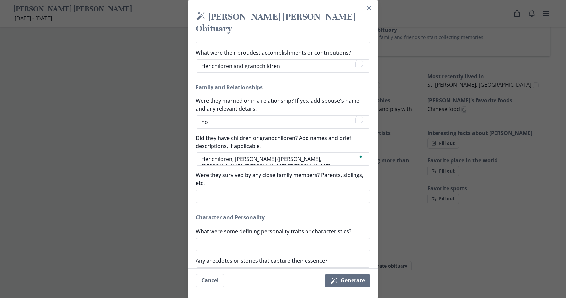
type textarea "Her children, Kristin (Joesippi) Miglia, Amber Alvidrez, Ryan (Shilo"
type textarea "x"
type textarea "Her children, Kristin (Joesippi) Miglia, Amber Alvidrez, Ryan (Shilo)"
type textarea "x"
type textarea "Her children, Kristin (Joesippi) Miglia, Amber Alvidrez, Ryan (Shilo)"
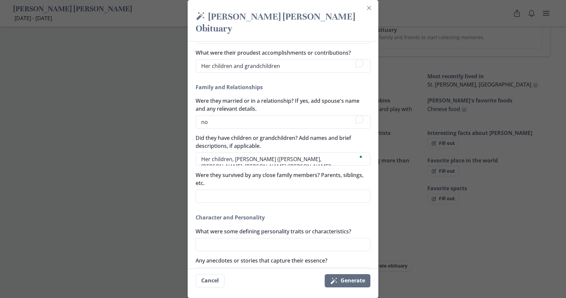
type textarea "x"
type textarea "Her children, Kristin (Joesippi) Miglia, Amber Alvidrez, Ryan (Shilo) D"
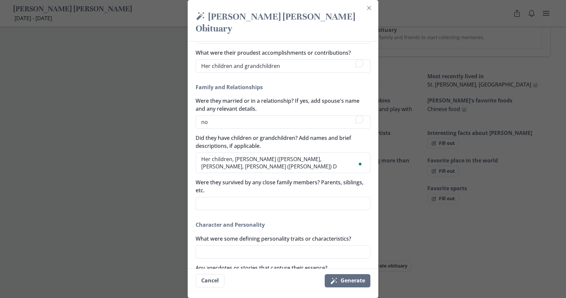
type textarea "x"
type textarea "Her children, Kristin (Joesippi) Miglia, Amber Alvidrez, Ryan (Shilo) Da"
type textarea "x"
type textarea "Her children, Kristin (Joesippi) Miglia, Amber Alvidrez, Ryan (Shilo) Dav"
type textarea "x"
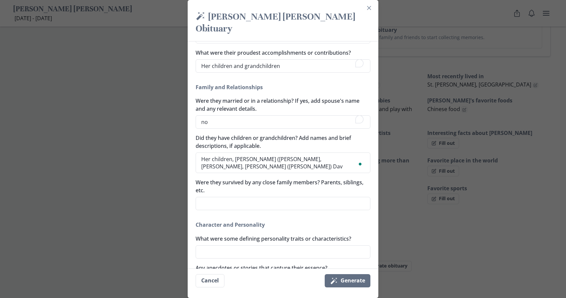
type textarea "Her children, Kristin (Joesippi) Miglia, Amber Alvidrez, Ryan (Shilo) Davi"
type textarea "x"
type textarea "Her children, Kristin (Joesippi) Miglia, Amber Alvidrez, Ryan (Shilo) Davis"
type textarea "x"
type textarea "Her children, Kristin (Joesippi) Miglia, Amber Alvidrez, Ryan (Shilo) Davis,"
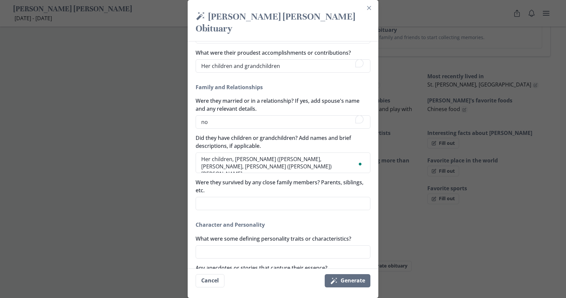
type textarea "x"
type textarea "Her children, Kristin (Joesippi) Miglia, Amber Alvidrez, Ryan (Shilo) Davis,"
type textarea "x"
type textarea "Her children, Kristin (Joesippi) Miglia, Amber Alvidrez, Ryan (Shilo) Davis, B"
type textarea "x"
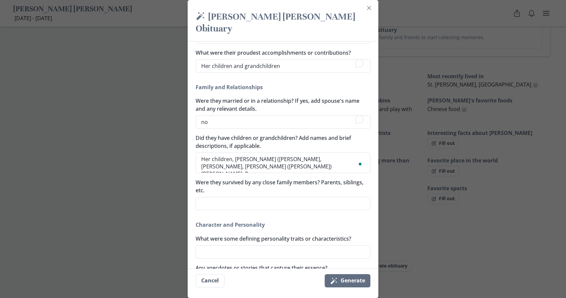
type textarea "Her children, Kristin (Joesippi) Miglia, Amber Alvidrez, Ryan (Shilo) Davis, Br"
type textarea "x"
type textarea "Her children, Kristin (Joesippi) Miglia, Amber Alvidrez, Ryan (Shilo) Davis, Bra"
type textarea "x"
type textarea "Her children, Kristin (Joesippi) Miglia, Amber Alvidrez, Ryan (Shilo) Davis, Br…"
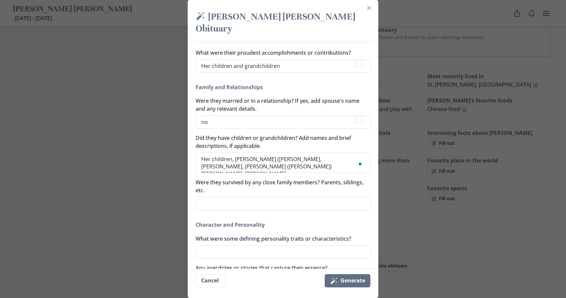
type textarea "x"
type textarea "Her children, Kristin (Joesippi) Miglia, Amber Alvidrez, Ryan (Shilo) Davis, Br…"
type textarea "x"
type textarea "Her children, Kristin (Joesippi) Miglia, Amber Alvidrez, Ryan (Shilo) Davis, Br…"
type textarea "x"
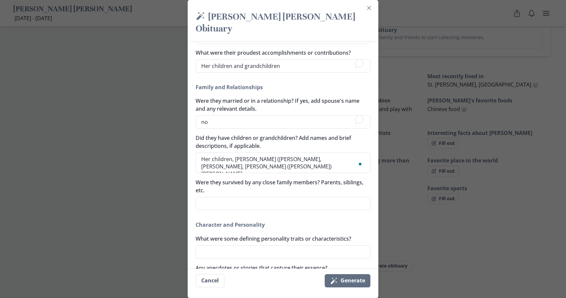
type textarea "Her children, Kristin (Joesippi) Miglia, Amber Alvidrez, Ryan (Shilo) Davis, Br…"
type textarea "x"
type textarea "Her children, Kristin (Joesippi) Miglia, Amber Alvidrez, Ryan (Shilo) Davis, Br…"
type textarea "x"
type textarea "Her children, Kristin (Joesippi) Miglia, Amber Alvidrez, Ryan (Shilo) Davis, Br…"
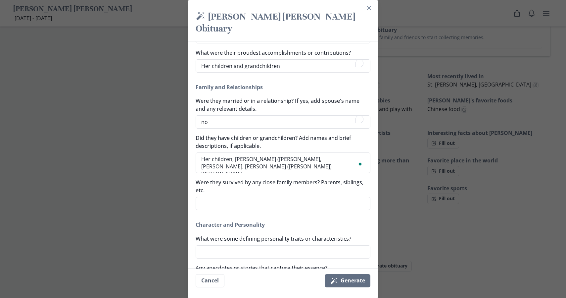
type textarea "x"
type textarea "Her children, Kristin (Joesippi) Miglia, Amber Alvidrez, Ryan (Shilo) Davis, Br…"
type textarea "x"
type textarea "Her children, Kristin (Joesippi) Miglia, Amber Alvidrez, Ryan (Shilo) Davis, Br…"
type textarea "x"
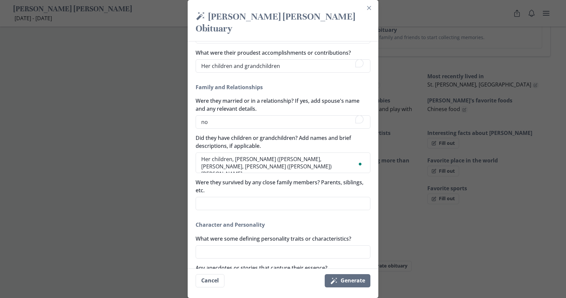
type textarea "Her children, Kristin (Joesippi) Miglia, Amber Alvidrez, Ryan (Shilo) Davis, Br…"
type textarea "x"
type textarea "Her children, Kristin (Joesippi) Miglia, Amber Alvidrez, Ryan (Shilo) Davis, Br…"
type textarea "x"
type textarea "Her children, Kristin (Joesippi) Miglia, Amber Alvidrez, Ryan (Shilo) Davis, Br…"
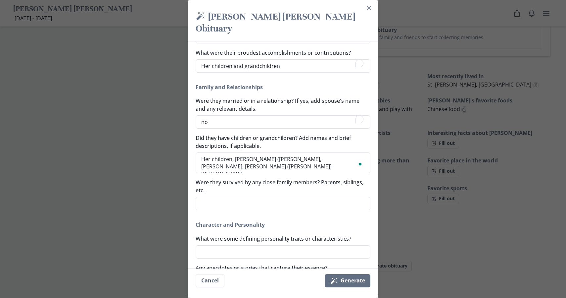
type textarea "x"
type textarea "Her children, Kristin (Joesippi) Miglia, Amber Alvidrez, Ryan (Shilo) Davis, Br…"
type textarea "x"
type textarea "Her children, Kristin (Joesippi) Miglia, Amber Alvidrez, Ryan (Shilo) Davis, Br…"
type textarea "x"
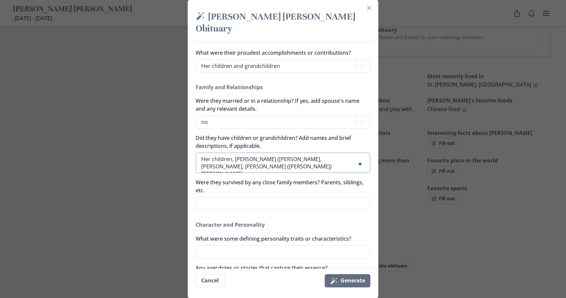
type textarea "Her children, Kristin (Joesippi) Miglia, Amber Alvidrez, Ryan (Shilo) Davis, Br…"
type textarea "x"
type textarea "Her children, Kristin (Joesippi) Miglia, Amber Alvidrez, Ryan (Shilo) Davis, Br…"
type textarea "x"
type textarea "Her children, Kristin (Joesippi) Miglia, Amber Alvidrez, Ryan (Shilo) Davis, an…"
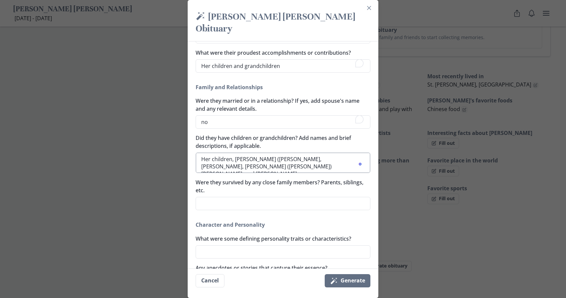
click at [272, 165] on textarea "Her children, Kristin (Joesippi) Miglia, Amber Alvidrez, Ryan (Shilo) Davis, an…" at bounding box center [283, 162] width 175 height 21
type textarea "x"
type textarea "Her children, Kristin (Joesippi) Miglia, Amber Alvidrez, Ryan (Shilo) Davis, an…"
type textarea "x"
type textarea "Her children, Kristin (Joesippi) Miglia, Amber Alvidrez, Ryan (Shilo) Davis, an…"
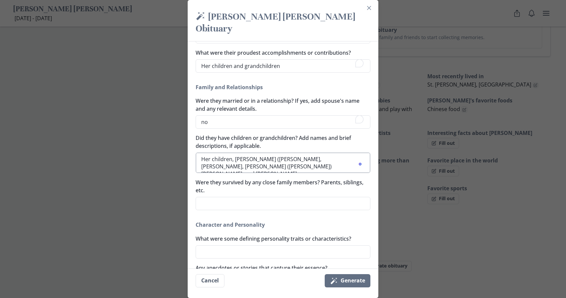
type textarea "x"
type textarea "Her children, Kristin (Joesippi) Miglia, Amber Alvidrez, Ryan (Shilo) Davis, an…"
type textarea "x"
type textarea "Her children, Kristin (Joesippi) Miglia, Amber Alvidrez, Ryan (Shilo) Davis, an…"
type textarea "x"
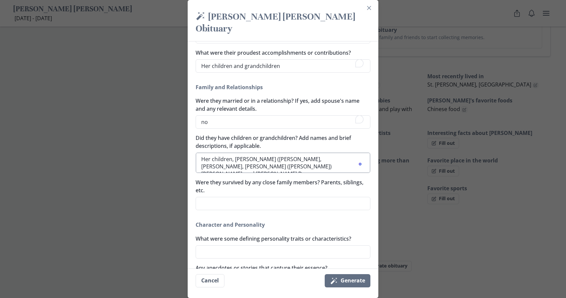
type textarea "Her children, Kristin (Joesippi) Miglia, Amber Alvidrez, Ryan (Shilo) Davis, an…"
type textarea "x"
type textarea "Her children, Kristin (Joesippi) Miglia, Amber Alvidrez, Ryan (Shilo) Davis, an…"
type textarea "x"
type textarea "Her children, Kristin (Joesippi) Miglia, Amber Alvidrez, Ryan (Shilo) Davis, an…"
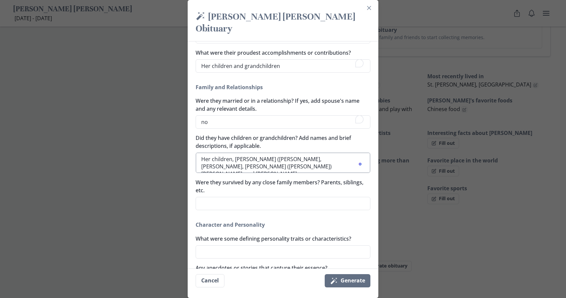
type textarea "x"
type textarea "Her children, Kristin (Joesippi) Miglia, Amber Alvidrez, Ryan (Shilo) Davis, an…"
click at [300, 167] on textarea "Her children, Kristin (Joesippi) Miglia, Amber Alvidrez, Ryan (Shilo) Davis, an…" at bounding box center [283, 162] width 175 height 21
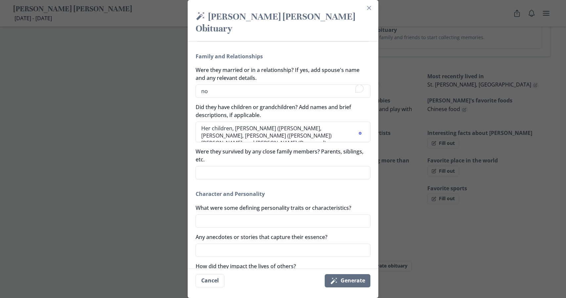
scroll to position [195, 0]
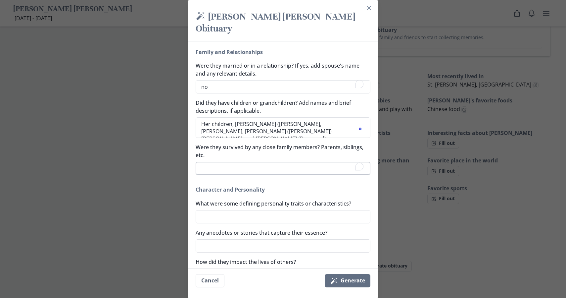
click at [211, 170] on textarea "Were they survived by any close family members? Parents, siblings, etc." at bounding box center [283, 168] width 175 height 13
drag, startPoint x: 229, startPoint y: 132, endPoint x: 301, endPoint y: 136, distance: 72.3
click at [301, 136] on textarea "Her children, Kristin (Joesippi) Miglia, Amber Alvidrez, Ryan (Shilo) Davis, an…" at bounding box center [283, 127] width 175 height 21
click at [222, 168] on textarea "Were they survived by any close family members? Parents, siblings, etc." at bounding box center [283, 168] width 175 height 13
paste textarea "Brandon Forbes (Deceased)"
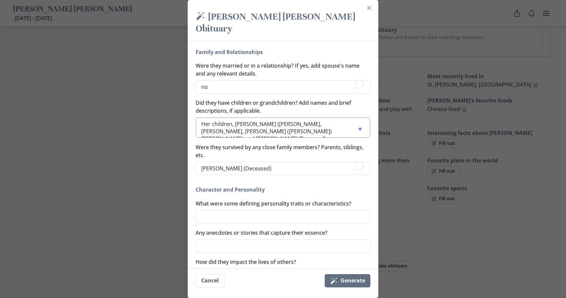
drag, startPoint x: 217, startPoint y: 130, endPoint x: 291, endPoint y: 137, distance: 74.2
click at [291, 137] on textarea "Her children, Kristin (Joesippi) Miglia, Amber Alvidrez, Ryan (Shilo) Davis, an…" at bounding box center [283, 127] width 175 height 21
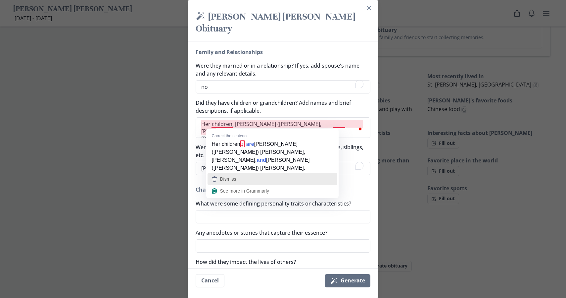
click at [234, 176] on span "Dismiss" at bounding box center [228, 178] width 16 height 5
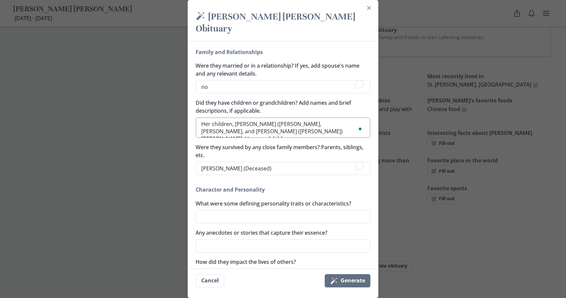
click at [281, 132] on textarea "Her children, Kristin (Joesippi) Miglia, Amber Alvidrez, and Ryan (Shilo) Davis…" at bounding box center [283, 127] width 175 height 21
click at [313, 152] on label "Were they survived by any close family members? Parents, siblings, etc." at bounding box center [281, 151] width 171 height 16
click at [313, 162] on textarea "Brandon Forbes (Deceased)" at bounding box center [283, 168] width 175 height 13
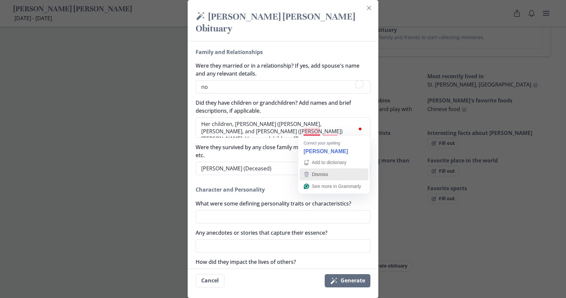
click at [318, 172] on span "Dismiss" at bounding box center [320, 174] width 16 height 5
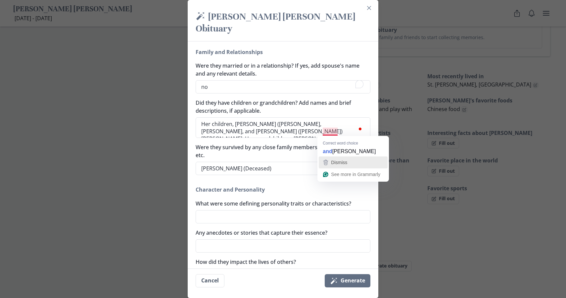
click at [334, 161] on span "Dismiss" at bounding box center [339, 162] width 16 height 5
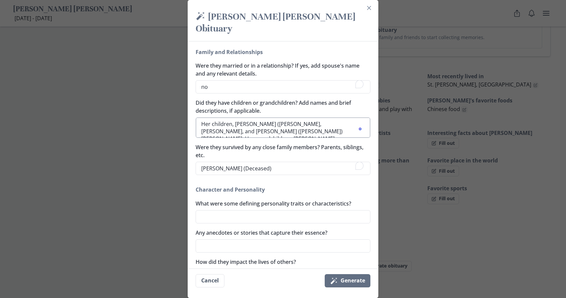
click at [339, 131] on textarea "Her children, Kristin (Joesippi) Miglia, Amber Alvidrez, and Ryan (Shilo) Davis…" at bounding box center [283, 127] width 175 height 21
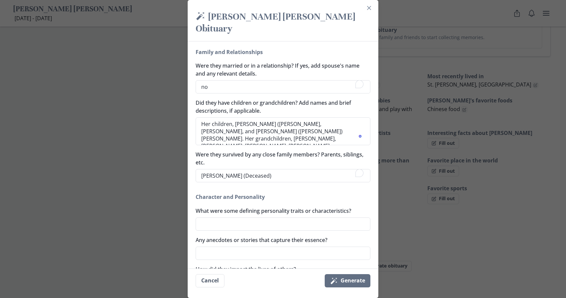
click at [317, 151] on label "Were they survived by any close family members? Parents, siblings, etc." at bounding box center [281, 158] width 171 height 16
click at [317, 169] on textarea "Brandon Forbes (Deceased)" at bounding box center [283, 175] width 175 height 13
click at [217, 138] on textarea "Her children, Kristin (Joesippi) Miglia, Amber Alvidrez, and Ryan (Shilo) Davis…" at bounding box center [283, 131] width 175 height 28
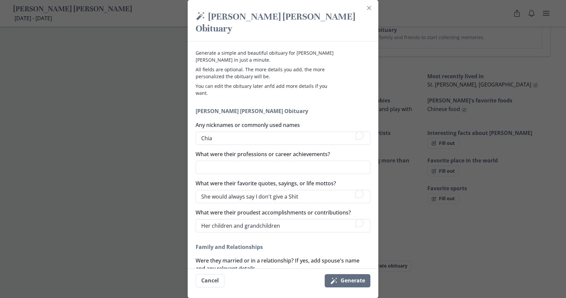
scroll to position [195, 0]
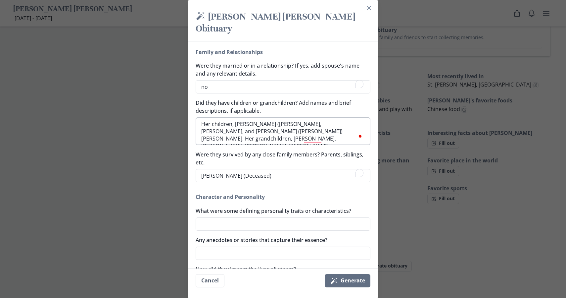
type textarea "Her children, Kristin (Joesippi) Miglia, Amber Alvidrez, and Ryan (Shilo) Davis…"
type textarea "x"
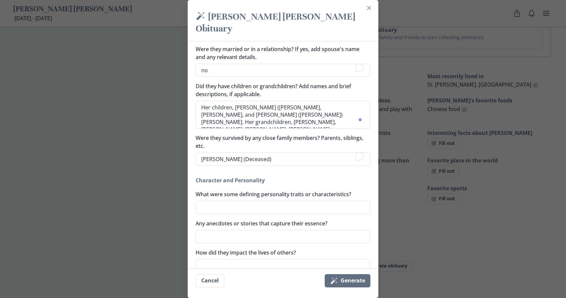
scroll to position [224, 0]
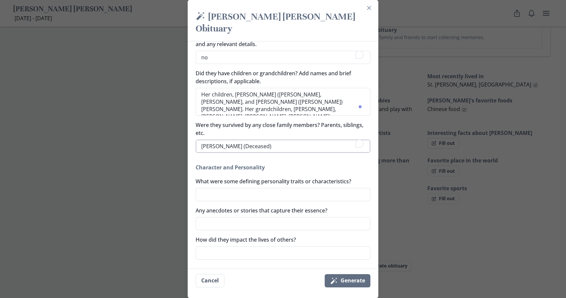
type textarea "Her children, Kristin (Joesippi) Miglia, Amber Alvidrez, and Ryan (Shilo) Davis…"
drag, startPoint x: 272, startPoint y: 146, endPoint x: 197, endPoint y: 147, distance: 74.5
click at [197, 147] on textarea "Brandon Forbes (Deceased)" at bounding box center [283, 145] width 175 height 13
type textarea "x"
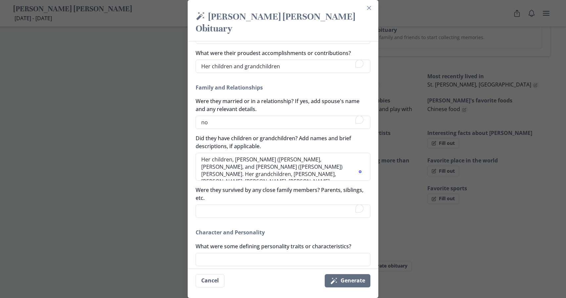
scroll to position [158, 0]
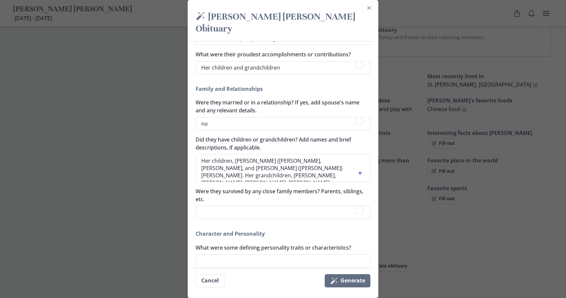
click at [369, 87] on h2 "Family and Relationships" at bounding box center [283, 89] width 175 height 8
drag, startPoint x: 369, startPoint y: 87, endPoint x: 365, endPoint y: 87, distance: 3.7
click at [365, 87] on h2 "Family and Relationships" at bounding box center [283, 89] width 175 height 8
click at [373, 53] on div "Generate a simple and beautiful obituary for Leisa Kaye Cunningham Laycock in j…" at bounding box center [283, 154] width 191 height 227
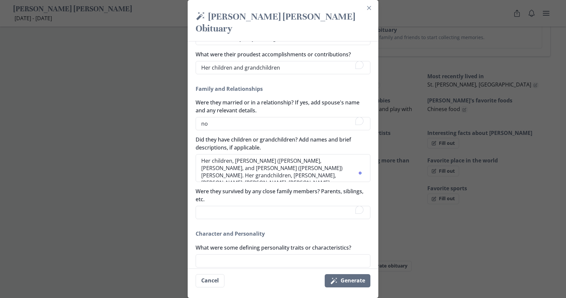
click at [373, 53] on div "Generate a simple and beautiful obituary for Leisa Kaye Cunningham Laycock in j…" at bounding box center [283, 154] width 191 height 227
click at [364, 80] on div "Leisa Kaye Cunningham Laycock's Obituary Any nicknames or commonly used names C…" at bounding box center [283, 216] width 175 height 544
click at [370, 90] on h2 "Family and Relationships" at bounding box center [283, 89] width 175 height 8
drag, startPoint x: 370, startPoint y: 123, endPoint x: 370, endPoint y: 107, distance: 15.9
click at [370, 107] on div "Were they married or in a relationship? If yes, add spouse's name and any relev…" at bounding box center [283, 114] width 175 height 32
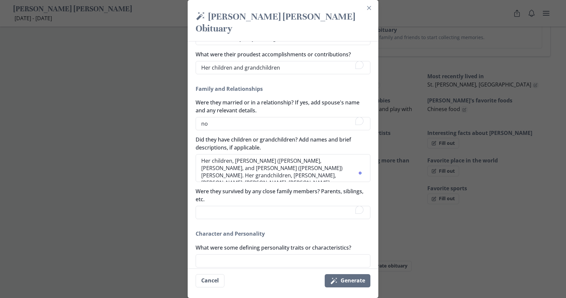
click at [369, 98] on div "Leisa Kaye Cunningham Laycock's Obituary Any nicknames or commonly used names C…" at bounding box center [283, 216] width 175 height 544
drag, startPoint x: 376, startPoint y: 78, endPoint x: 377, endPoint y: 86, distance: 8.0
click at [377, 86] on div "Generate a simple and beautiful obituary for Leisa Kaye Cunningham Laycock in j…" at bounding box center [283, 154] width 191 height 227
click at [363, 82] on div "Leisa Kaye Cunningham Laycock's Obituary Any nicknames or commonly used names C…" at bounding box center [283, 216] width 175 height 544
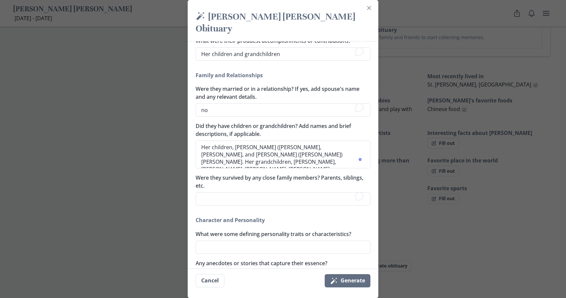
scroll to position [174, 0]
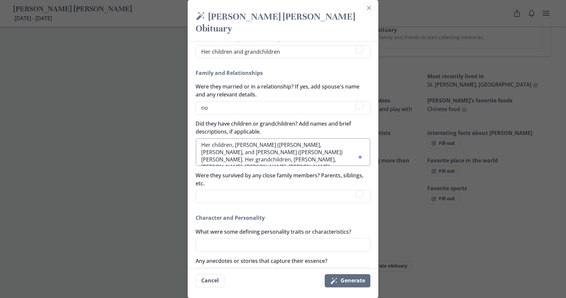
click at [231, 153] on textarea "Her children, Kristin (Joesippi) Miglia, Amber Alvidrez, and Ryan (Shilo) Davis…" at bounding box center [283, 152] width 175 height 28
type textarea "x"
type textarea "Her children, Kristin (Joesippi) Miglia, Amber Alvidrez, and Ryan (Shilo) Davis…"
type textarea "x"
type textarea "Her children, Kristin (Joesippi) Miglia, Amber Alvidrez, and Ryan (Shilo) Davis…"
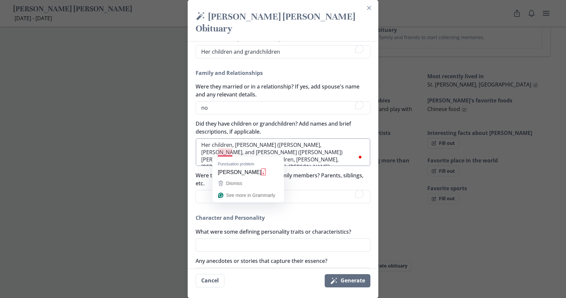
paste textarea "Brandon Forbes (Deceased)"
type textarea "x"
type textarea "Her children, Kristin (Joesippi) Miglia, Amber Alvidrez, and Ryan (Shilo) Davis…"
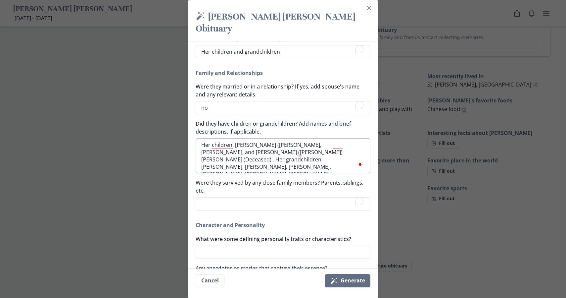
click at [230, 151] on textarea "Her children, Kristin (Joesippi) Miglia, Amber Alvidrez, and Ryan (Shilo) Davis…" at bounding box center [283, 155] width 175 height 35
type textarea "x"
type textarea "Her children, Kristin (Joesippi) Miglia, Amber Alvidrez, and Ryan (Shilo) Davis…"
type textarea "x"
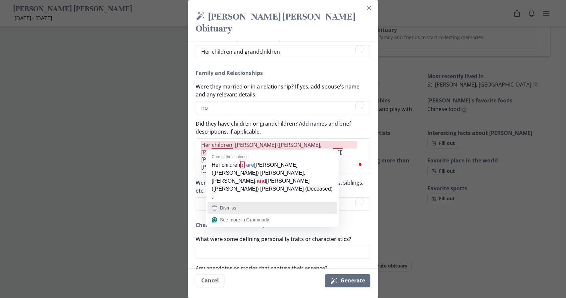
click at [227, 203] on div "Dismiss" at bounding box center [228, 208] width 18 height 10
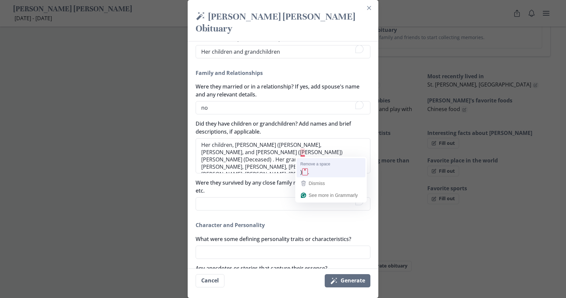
type textarea "Her children, Kristin (Joesippi) Miglia, Amber Alvidrez, and Ryan (Shilo) Davis…"
type textarea "x"
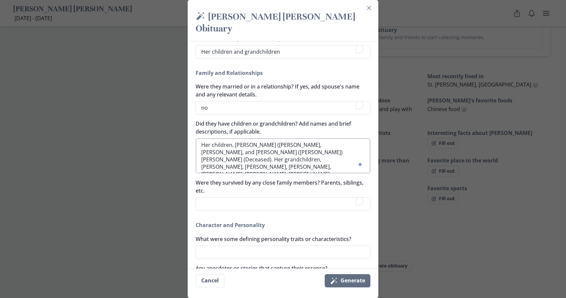
type textarea "Her children, Kristin (Joesippi) Miglia, Amber Alvidrez, Ryan (Shilo) Davis, Br…"
click at [220, 156] on textarea "Her children, Kristin (Joesippi) Miglia, Amber Alvidrez, Ryan (Shilo) Davis, Br…" at bounding box center [283, 155] width 175 height 35
click at [219, 153] on textarea "Her children, Kristin (Joesippi) Miglia, Amber Alvidrez, Ryan (Shilo) Davis, Br…" at bounding box center [283, 155] width 175 height 35
click at [218, 152] on textarea "Her children, Kristin (Joesippi) Miglia, Amber Alvidrez, Ryan (Shilo) Davis, Br…" at bounding box center [283, 155] width 175 height 35
type textarea "x"
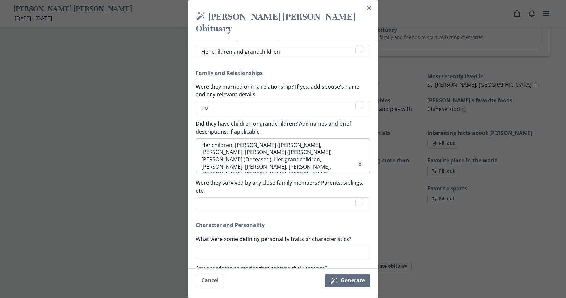
type textarea "Her children, Kristin (Joesippi) Miglia, Amber Alvidrez, Ryan (Shilo) Davis, aB…"
type textarea "x"
type textarea "Her children, Kristin (Joesippi) Miglia, Amber Alvidrez, Ryan (Shilo) Davis, an…"
type textarea "x"
type textarea "Her children, Kristin (Joesippi) Miglia, Amber Alvidrez, Ryan (Shilo) Davis, an…"
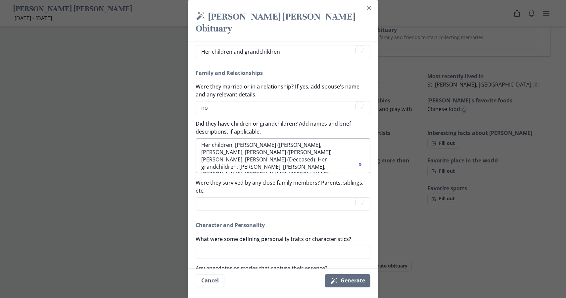
type textarea "x"
type textarea "Her children, Kristin (Joesippi) Miglia, Amber Alvidrez, Ryan (Shilo) Davis, an…"
click at [249, 111] on textarea "no" at bounding box center [283, 107] width 175 height 13
click at [234, 159] on textarea "Her children, Kristin (Joesippi) Miglia, Amber Alvidrez, Ryan (Shilo) Davis, an…" at bounding box center [283, 155] width 175 height 35
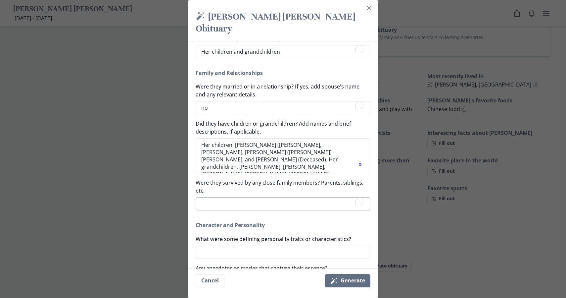
click at [272, 202] on textarea "Were they survived by any close family members? Parents, siblings, etc." at bounding box center [283, 203] width 175 height 13
type textarea "x"
type textarea "H"
type textarea "x"
type textarea "He"
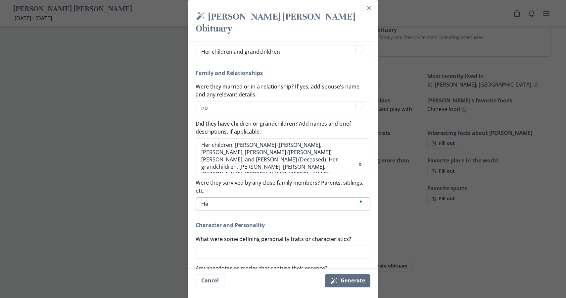
type textarea "x"
type textarea "Her"
type textarea "x"
type textarea "Her"
type textarea "x"
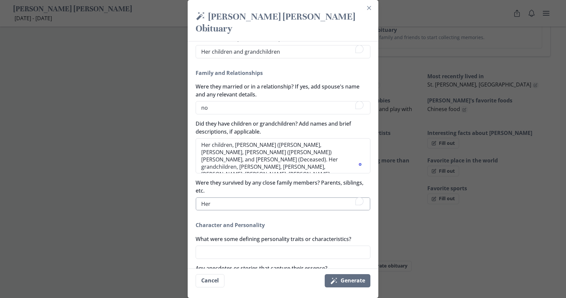
type textarea "Her s"
type textarea "x"
type textarea "Her si"
type textarea "x"
type textarea "Her sis"
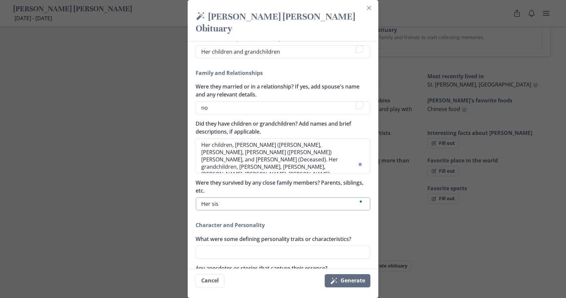
type textarea "x"
type textarea "Her sist"
type textarea "x"
type textarea "Her siste"
type textarea "x"
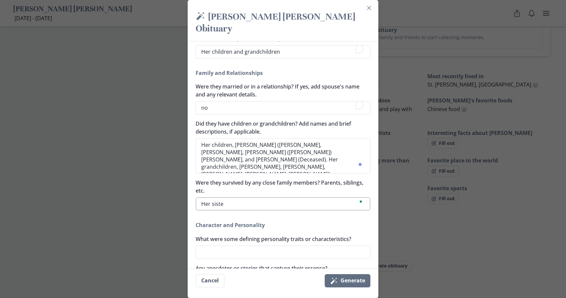
type textarea "Her sister"
type textarea "x"
type textarea "Her sisters"
type textarea "x"
type textarea "Her sisters"
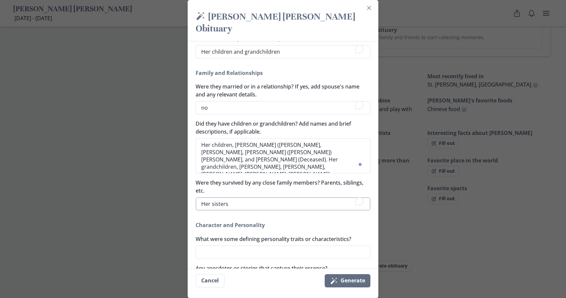
type textarea "x"
type textarea "Her sisters V"
type textarea "x"
type textarea "Her sisters Va"
type textarea "x"
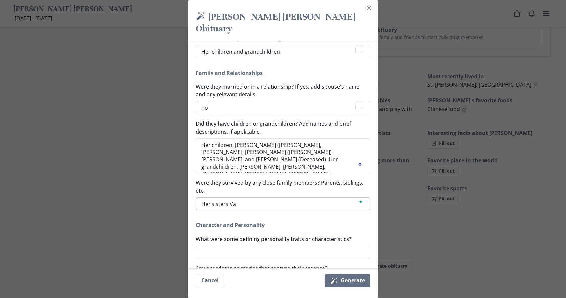
type textarea "Her sisters Val"
type textarea "x"
type textarea "Her sisters Val,"
type textarea "x"
type textarea "Her sisters Val,"
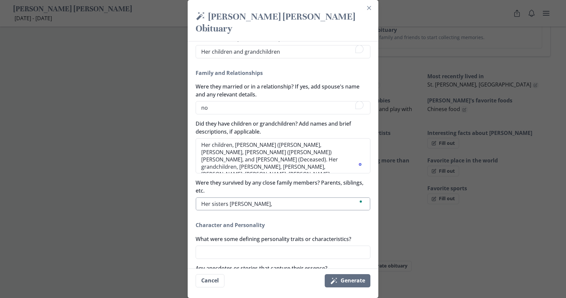
type textarea "x"
type textarea "Her sisters Val, S"
type textarea "x"
type textarea "Her sisters Val, Su"
type textarea "x"
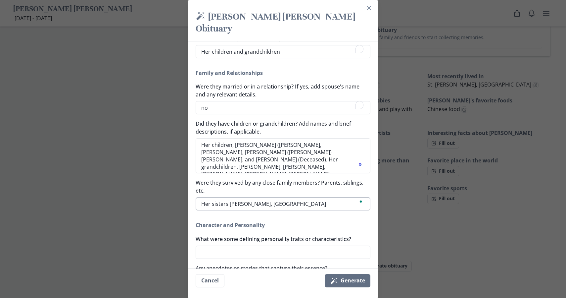
type textarea "Her sisters Val, Sue"
type textarea "x"
type textarea "Her sisters Val, Sue"
type textarea "x"
type textarea "Her sisters Val, Sue a"
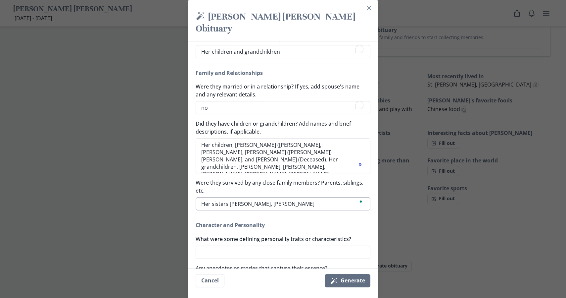
type textarea "x"
type textarea "Her sisters Val, Sue an"
type textarea "x"
type textarea "Her sisters Val, Sue and"
type textarea "x"
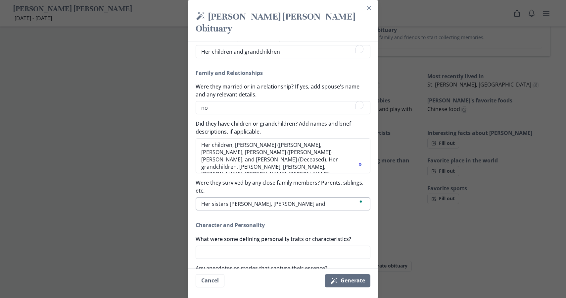
type textarea "Her sisters Val, Sue and"
type textarea "x"
type textarea "Her sisters Val, Sue and S"
type textarea "x"
type textarea "Her sisters Val, Sue and Sa"
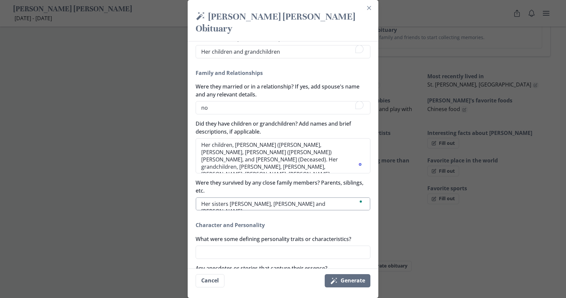
type textarea "x"
type textarea "Her sisters Val, Sue and San"
type textarea "x"
type textarea "Her sisters Val, Sue and Sand"
type textarea "x"
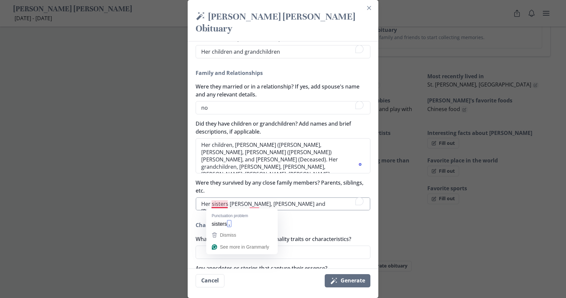
type textarea "Her sisters, Val, Sue and Sandy"
type textarea "x"
type textarea "Her sisters, Val, Sue, and Sandy"
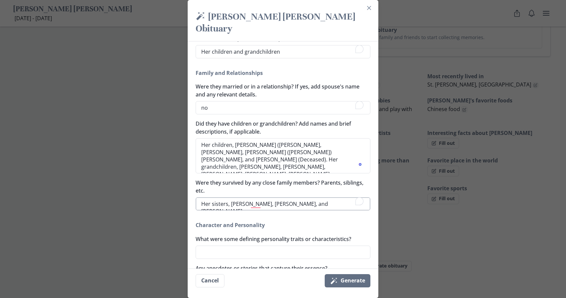
type textarea "x"
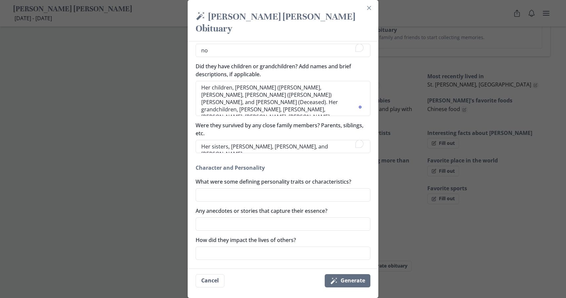
scroll to position [231, 0]
type textarea "Her sisters, Val, Sue, and Sandy"
click at [227, 194] on textarea "What were some defining personality traits or characteristics?" at bounding box center [283, 194] width 175 height 13
click at [241, 252] on textarea "How did they impact the lives of others?" at bounding box center [283, 252] width 175 height 13
type textarea "x"
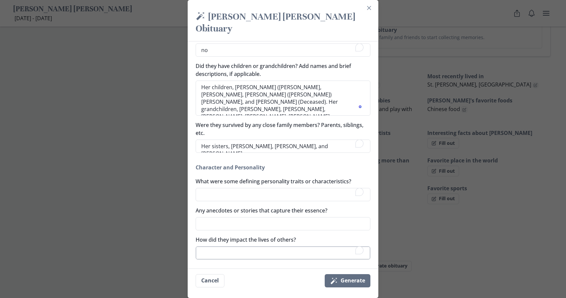
type textarea "S"
type textarea "x"
type textarea "Sh"
type textarea "x"
type textarea "She"
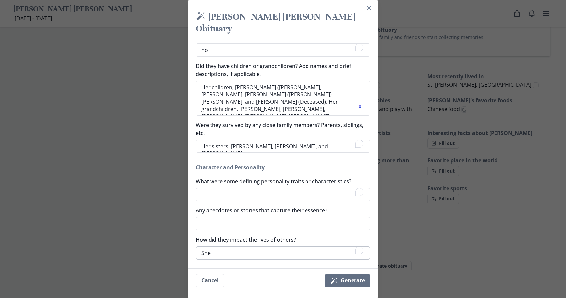
type textarea "x"
type textarea "She"
type textarea "x"
type textarea "She ha"
type textarea "x"
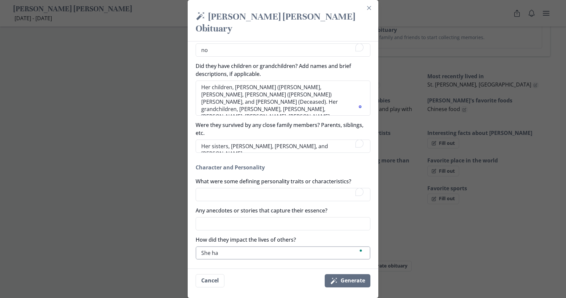
type textarea "She had"
type textarea "x"
type textarea "She had"
type textarea "x"
type textarea "She had t"
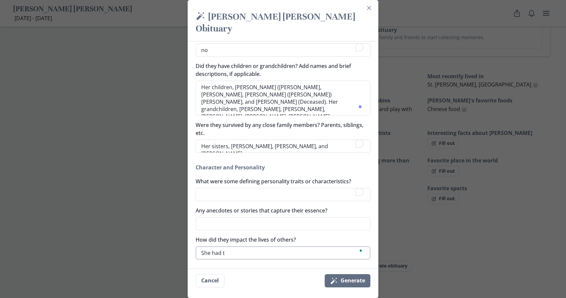
type textarea "x"
type textarea "She had th"
type textarea "x"
type textarea "She had the"
type textarea "x"
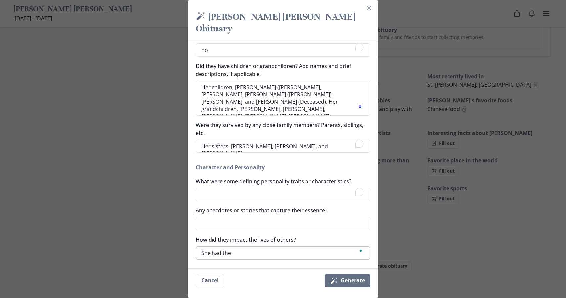
type textarea "She had the"
type textarea "x"
type textarea "She had the b"
type textarea "x"
type textarea "She had the bi"
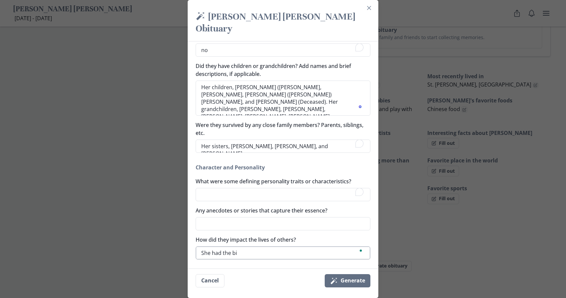
type textarea "x"
type textarea "She had the big"
type textarea "x"
type textarea "She had the bigg"
type textarea "x"
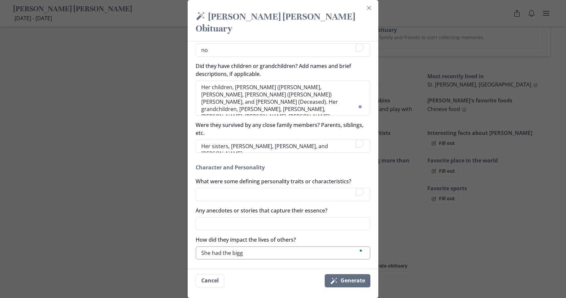
type textarea "She had the bigge"
type textarea "x"
type textarea "She had the bigger"
type textarea "x"
type textarea "She had the biggers"
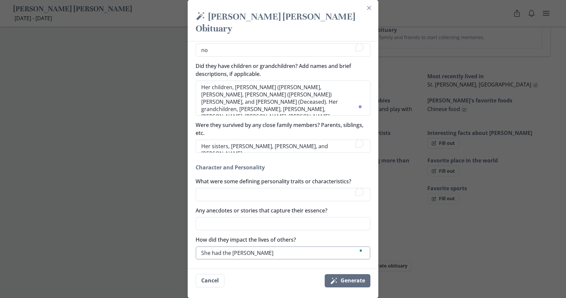
type textarea "x"
type textarea "She had the biggerst"
type textarea "x"
type textarea "She had the biggers"
type textarea "x"
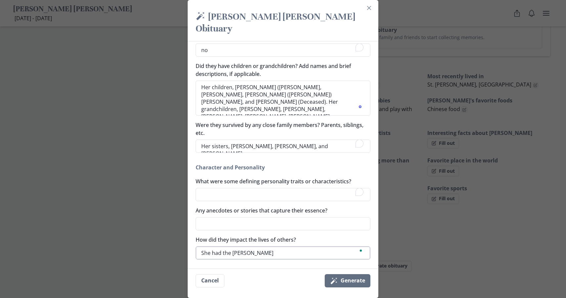
type textarea "She had the bigger"
type textarea "x"
type textarea "She had the bigge"
type textarea "x"
type textarea "She had the bigges"
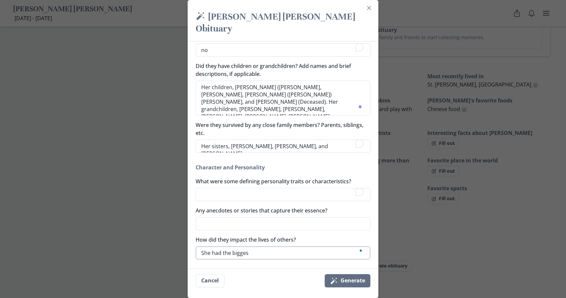
type textarea "x"
type textarea "She had the biggest"
type textarea "x"
type textarea "She had the biggest"
type textarea "x"
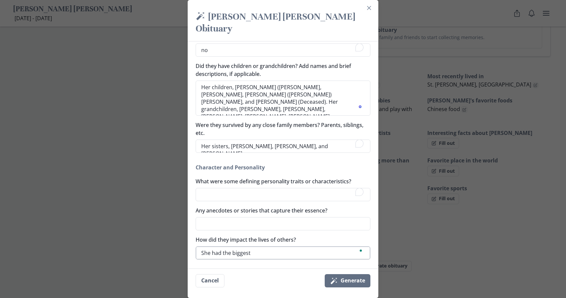
type textarea "She had the biggest h"
type textarea "x"
type textarea "She had the biggest he"
type textarea "x"
type textarea "She had the biggest hea"
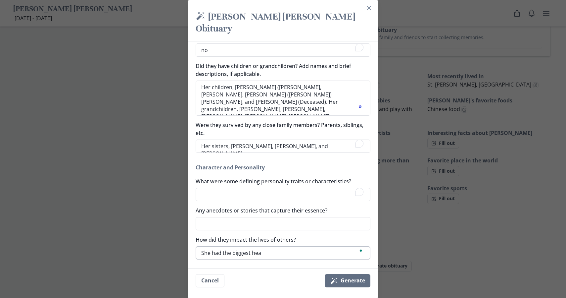
type textarea "x"
type textarea "She had the biggest hear"
type textarea "x"
type textarea "She had the biggest heart"
type textarea "x"
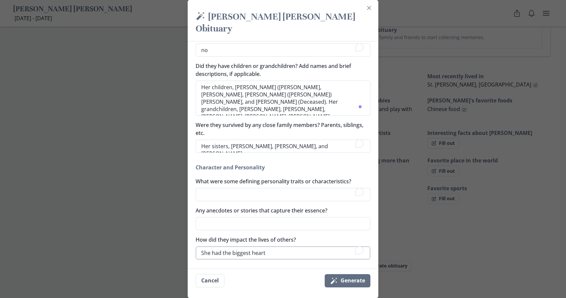
type textarea "She had the biggest heart."
type textarea "x"
type textarea "She had the biggest heart."
type textarea "x"
type textarea "She had the biggest heart. A"
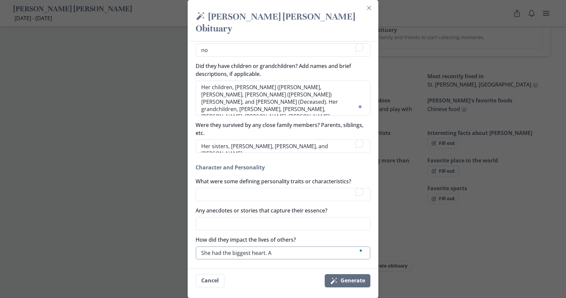
type textarea "x"
type textarea "She had the biggest heart. AS"
type textarea "x"
type textarea "She had the biggest heart. ASh"
type textarea "x"
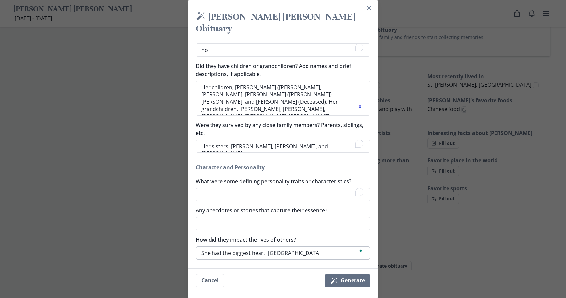
type textarea "She had the biggest heart. AShe"
type textarea "x"
type textarea "She had the biggest heart. ASh"
type textarea "x"
type textarea "She had the biggest heart. AS"
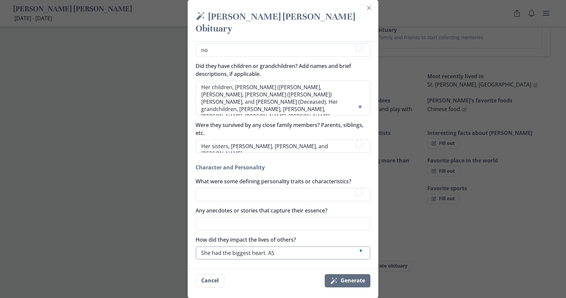
type textarea "x"
type textarea "She had the biggest heart. A"
type textarea "x"
type textarea "She had the biggest heart."
type textarea "x"
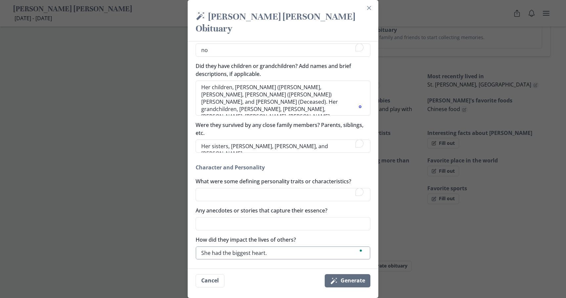
type textarea "She had the biggest heart. S"
type textarea "x"
type textarea "She had the biggest heart. Sh"
type textarea "x"
type textarea "She had the biggest heart. She"
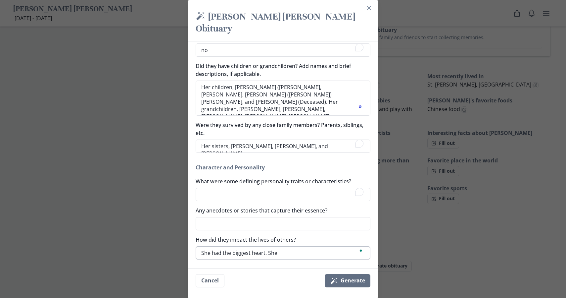
type textarea "x"
type textarea "She had the biggest heart. She w"
type textarea "x"
type textarea "She had the biggest heart. She wo"
type textarea "x"
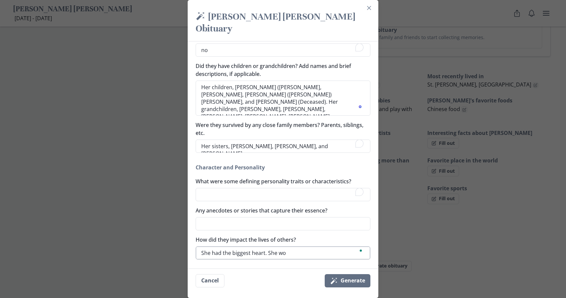
type textarea "She had the biggest heart. She wou"
type textarea "x"
type textarea "She had the biggest heart. She woul"
type textarea "x"
type textarea "She had the biggest heart. She would"
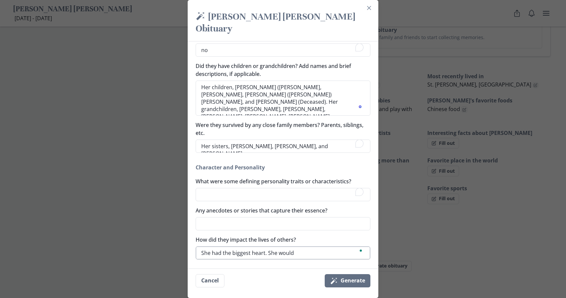
type textarea "x"
type textarea "She had the biggest heart. She would"
type textarea "x"
type textarea "She had the biggest heart. She would e"
type textarea "x"
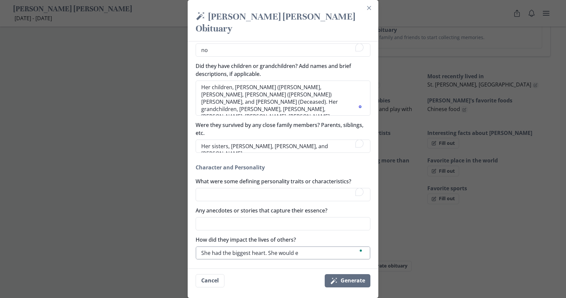
type textarea "She had the biggest heart. She would"
type textarea "x"
type textarea "She had the biggest heart. She would b"
type textarea "x"
type textarea "She had the biggest heart. She would be"
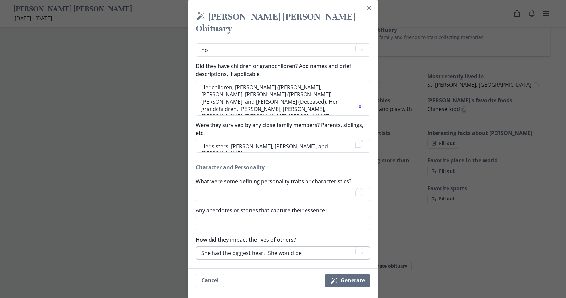
type textarea "x"
type textarea "She had the biggest heart. She would b"
type textarea "x"
type textarea "She had the biggest heart. She would"
type textarea "x"
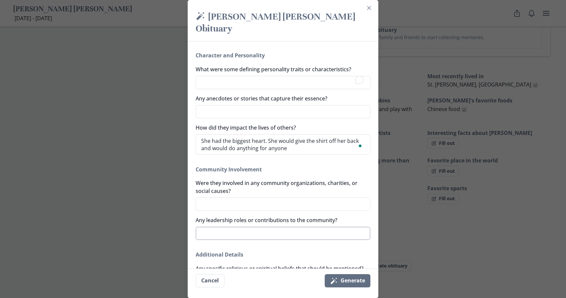
scroll to position [339, 0]
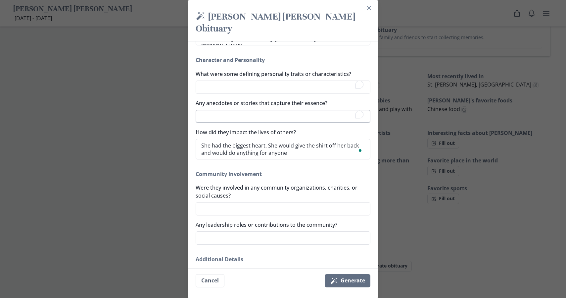
click at [239, 118] on textarea "Any anecdotes or stories that capture their essence?" at bounding box center [283, 116] width 175 height 13
click at [230, 88] on textarea "What were some defining personality traits or characteristics?" at bounding box center [283, 86] width 175 height 13
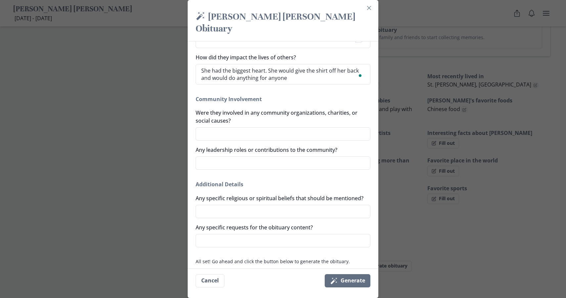
scroll to position [430, 0]
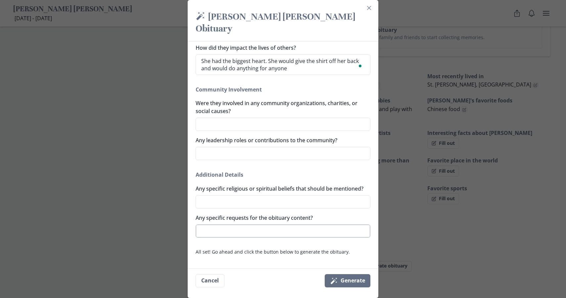
type textarea "Selfless, she was always helping people and would go without if she needed to."
click at [309, 228] on textarea "Any specific requests for the obituary content?" at bounding box center [283, 230] width 175 height 13
type textarea "x"
type textarea "H"
type textarea "x"
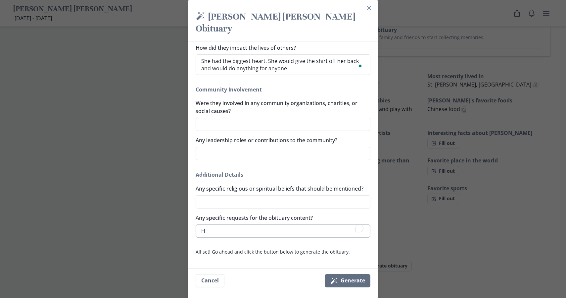
type textarea "He"
type textarea "x"
type textarea "Her"
type textarea "x"
type textarea "Her"
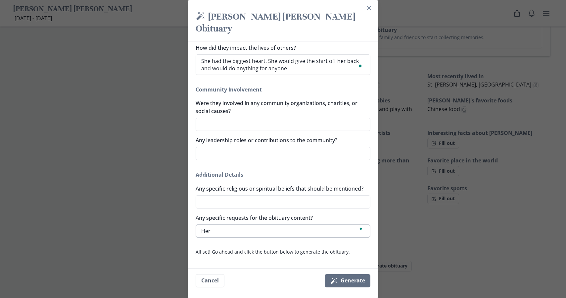
type textarea "x"
type textarea "Her w"
type textarea "x"
type textarea "Her wi"
type textarea "x"
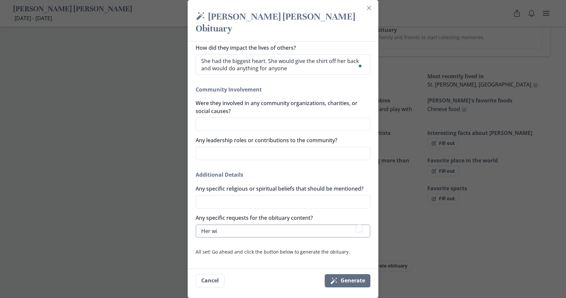
type textarea "Her wis"
type textarea "x"
type textarea "Her wishe"
type textarea "x"
type textarea "Her wishes"
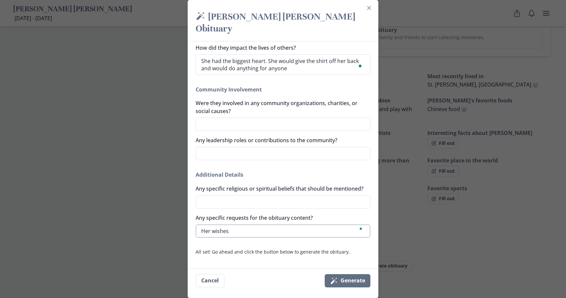
type textarea "x"
type textarea "Her wishes"
type textarea "x"
type textarea "Her wishes w"
type textarea "x"
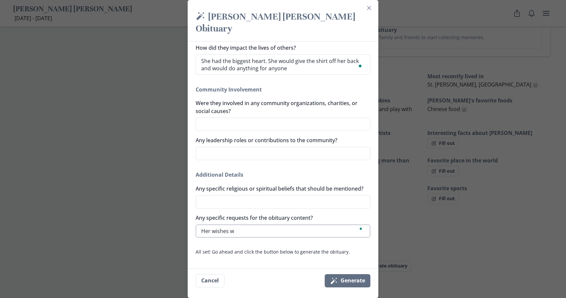
type textarea "Her wishes we"
type textarea "x"
type textarea "Her wishes wer"
type textarea "x"
type textarea "Her wishes were"
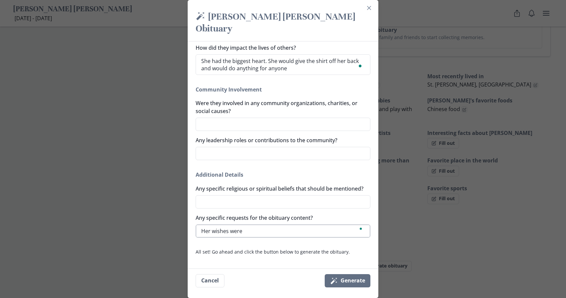
type textarea "x"
type textarea "Her wishes were"
type textarea "x"
type textarea "Her wishes were f"
type textarea "x"
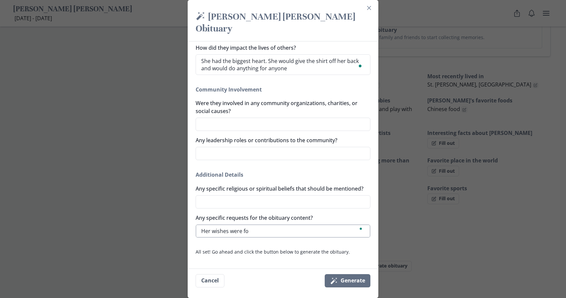
type textarea "Her wishes were for"
type textarea "x"
type textarea "Her wishes were for"
type textarea "x"
type textarea "Her wishes were for c"
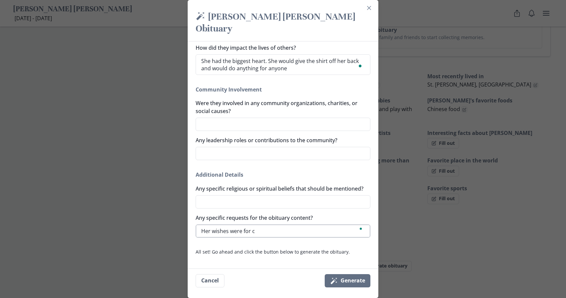
type textarea "x"
type textarea "Her wishes were for cr"
type textarea "x"
type textarea "Her wishes were for cre"
type textarea "x"
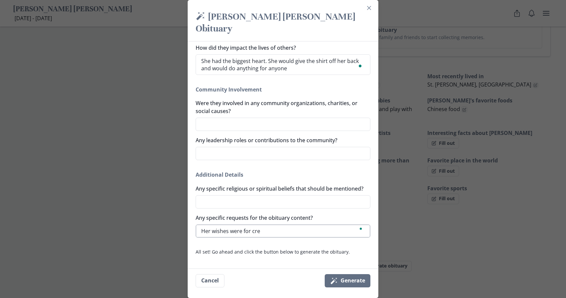
type textarea "Her wishes were for crea"
type textarea "x"
type textarea "Her wishes were for cream"
type textarea "x"
type textarea "Her wishes were for crea"
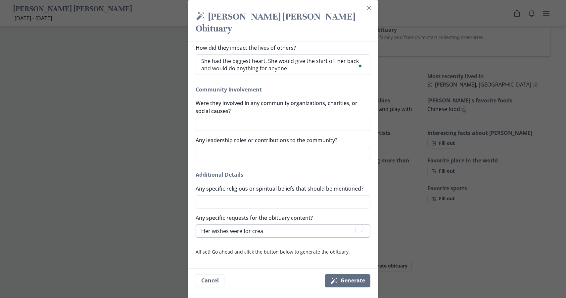
type textarea "x"
type textarea "Her wishes were for cre"
type textarea "x"
type textarea "Her wishes were for crem"
type textarea "x"
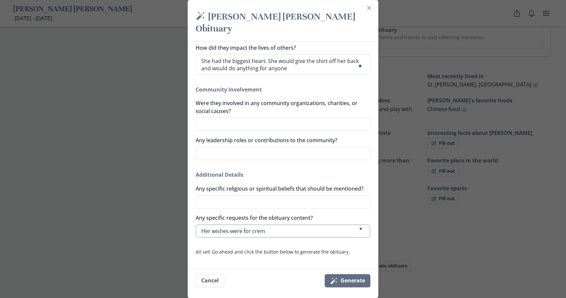
type textarea "Her wishes were for crema"
type textarea "x"
type textarea "Her wishes were for cremat"
type textarea "x"
type textarea "Her wishes were for cremati"
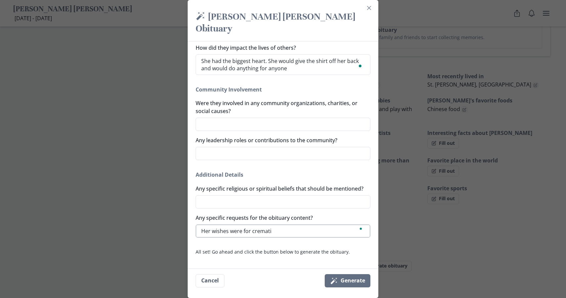
type textarea "x"
type textarea "Her wishes were for crematio"
type textarea "x"
type textarea "Her wishes were for cremation"
type textarea "x"
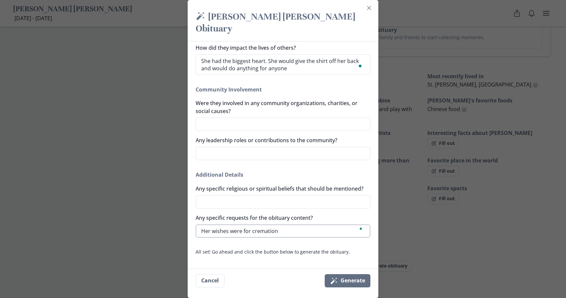
type textarea "Her wishes were for cremation"
type textarea "x"
type textarea "Her wishes were for cremation o"
type textarea "x"
type textarea "Her wishes were for cremation on"
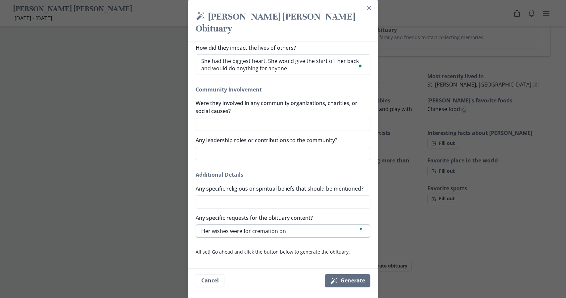
type textarea "x"
type textarea "Her wishes were for cremation onl"
type textarea "x"
type textarea "Her wishes were for cremation only"
type textarea "x"
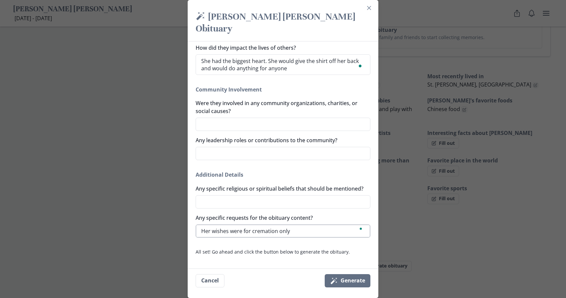
type textarea "Her wishes were for cremation only"
type textarea "x"
type textarea "Her wishes were for cremation only n"
type textarea "x"
type textarea "Her wishes were for cremation only no"
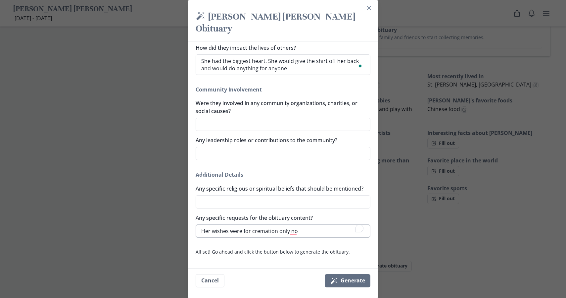
type textarea "x"
type textarea "Her wishes were for cremation only no"
type textarea "x"
type textarea "Her wishes were for cremation only no e"
type textarea "x"
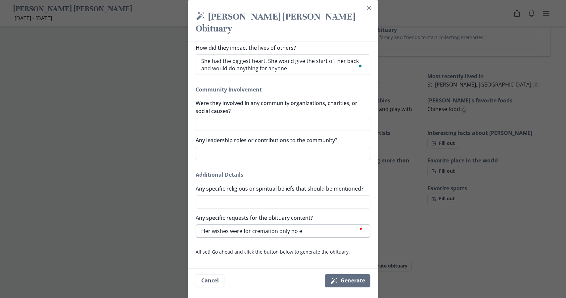
type textarea "Her wishes were for cremation only no er"
type textarea "x"
type textarea "Her wishes were for cremation only no erv"
type textarea "x"
type textarea "Her wishes were for cremation only no ervi"
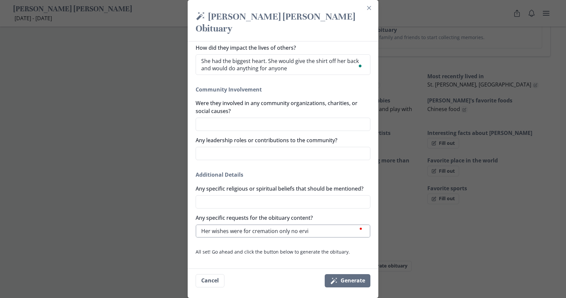
type textarea "x"
type textarea "Her wishes were for cremation only no ervic"
type textarea "x"
type textarea "Her wishes were for cremation only no ervice"
type textarea "x"
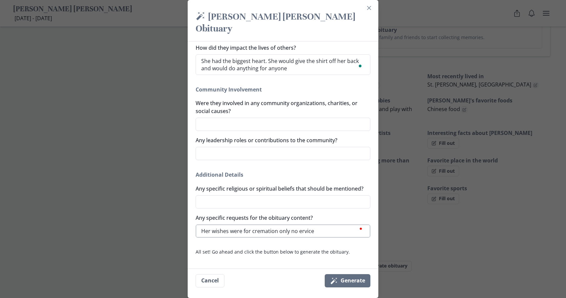
type textarea "Her wishes were for cremation only no ervices"
type textarea "x"
type textarea "Her wishes were for cremation only no ervice"
type textarea "x"
type textarea "Her wishes were for cremation only no ervic"
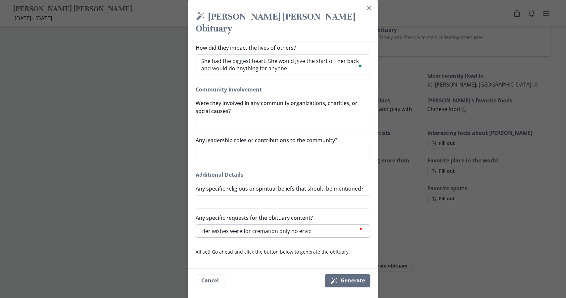
type textarea "x"
type textarea "Her wishes were for cremation only no ervi"
type textarea "x"
type textarea "Her wishes were for cremation only no erv"
type textarea "x"
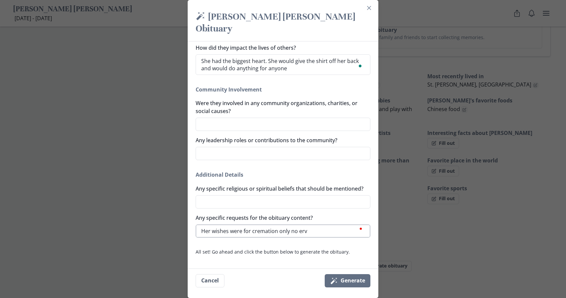
type textarea "Her wishes were for cremation only no er"
type textarea "x"
type textarea "Her wishes were for cremation only no e"
type textarea "x"
type textarea "Her wishes were for cremation only no"
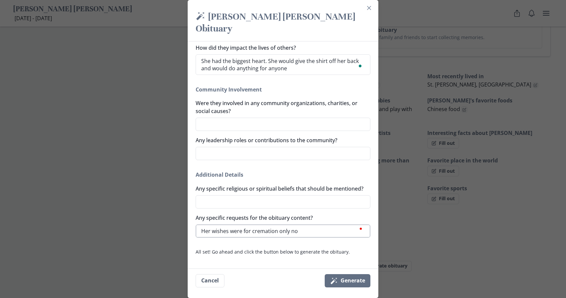
type textarea "x"
type textarea "Her wishes were for cremation only no s"
type textarea "x"
type textarea "Her wishes were for cremation only no se"
type textarea "x"
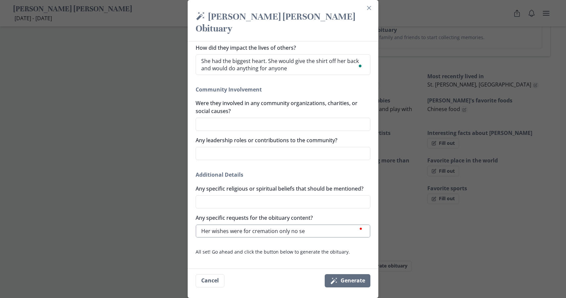
type textarea "Her wishes were for cremation only no ser"
type textarea "x"
type textarea "Her wishes were for cremation only no serv"
type textarea "x"
type textarea "Her wishes were for cremation only no servi"
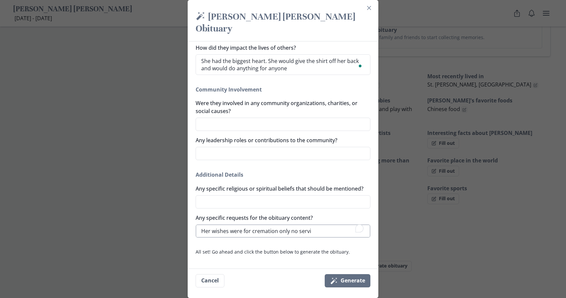
type textarea "x"
type textarea "Her wishes were for cremation only no servic"
type textarea "x"
type textarea "Her wishes were for cremation only no service"
type textarea "x"
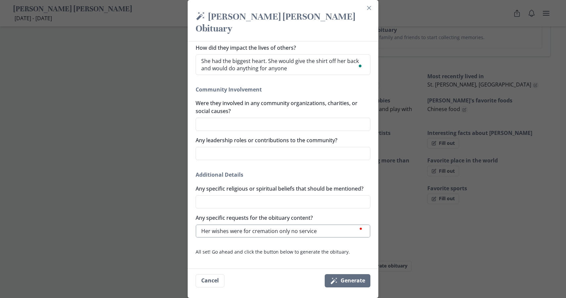
type textarea "Her wishes were for cremation only no services"
type textarea "x"
type textarea "Her wishes were for cremation only no services"
type textarea "x"
type textarea "Her wishes were for cremation only no services o"
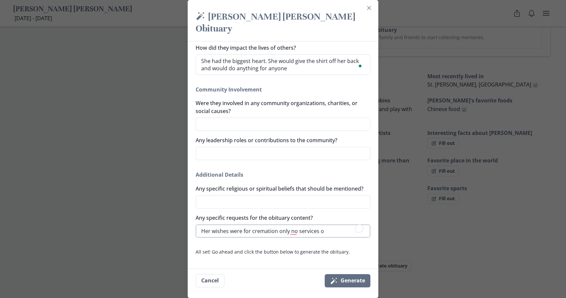
type textarea "x"
type textarea "Her wishes were for cremation only no services or"
type textarea "x"
type textarea "Her wishes were for cremation only no services or a"
type textarea "x"
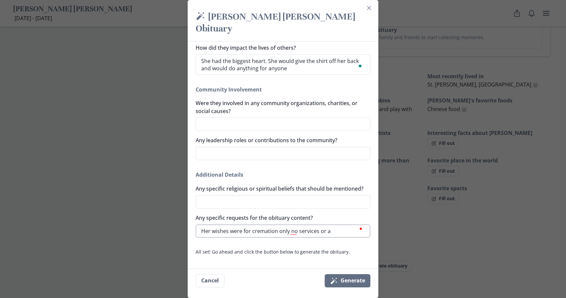
type textarea "Her wishes were for cremation only no services or an"
type textarea "x"
type textarea "Her wishes were for cremation only no services or any"
type textarea "x"
type textarea "Her wishes were for cremation only no services or anyt"
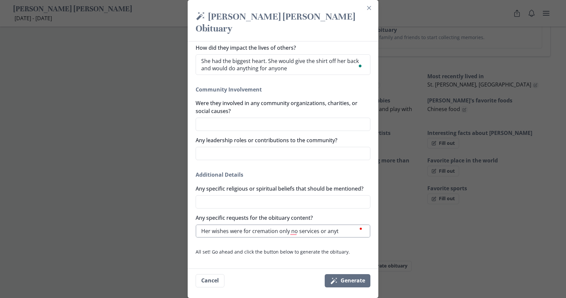
type textarea "x"
type textarea "Her wishes were for cremation only no services or anyth"
type textarea "x"
type textarea "Her wishes were for cremation only no services or anythi"
type textarea "x"
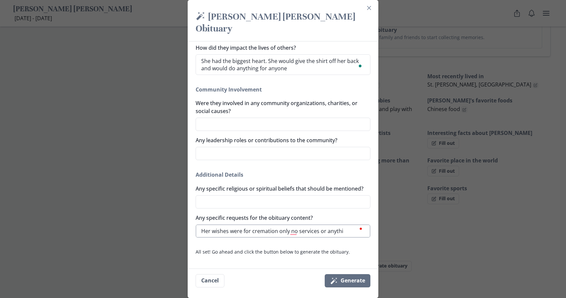
type textarea "Her wishes were for cremation only no services or anythin"
type textarea "x"
type textarea "Her wishes were for cremation only no services or anything"
type textarea "x"
type textarea "Her wishes were for cremation only, no services or anything."
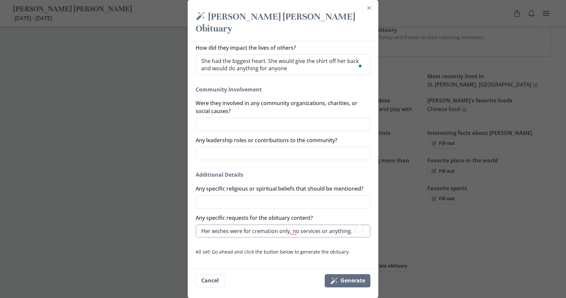
type textarea "x"
type textarea "Her wishes were for cremation only, no services or anything."
click at [344, 281] on button "Magic wand Generate" at bounding box center [348, 280] width 46 height 13
click at [344, 279] on button "Magic wand Generate" at bounding box center [348, 280] width 46 height 13
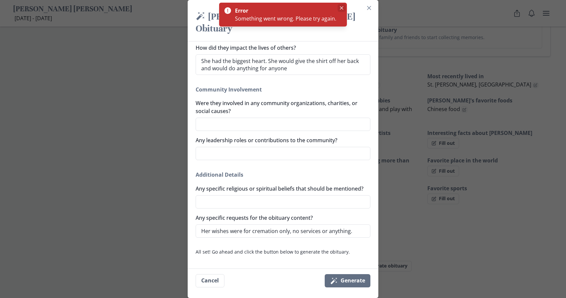
click at [341, 8] on icon "Close" at bounding box center [341, 7] width 3 height 3
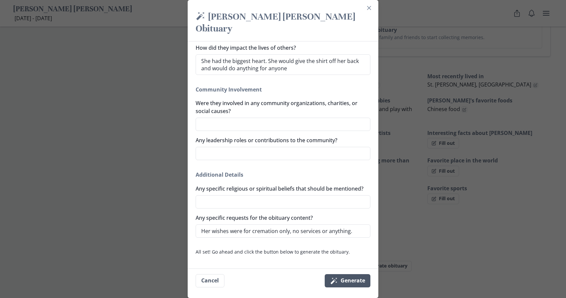
click at [335, 279] on icon "Magic wand" at bounding box center [334, 280] width 8 height 8
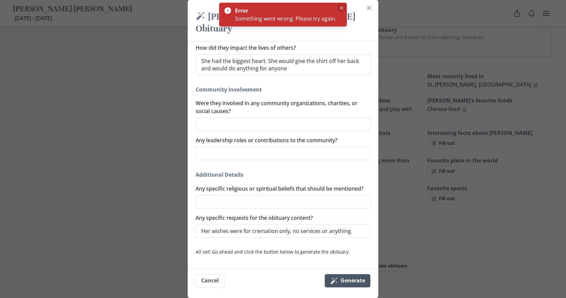
click at [341, 9] on icon "Close" at bounding box center [341, 7] width 3 height 3
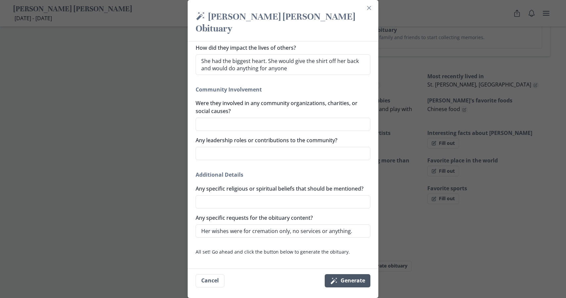
click at [343, 280] on button "Magic wand Generate" at bounding box center [348, 280] width 46 height 13
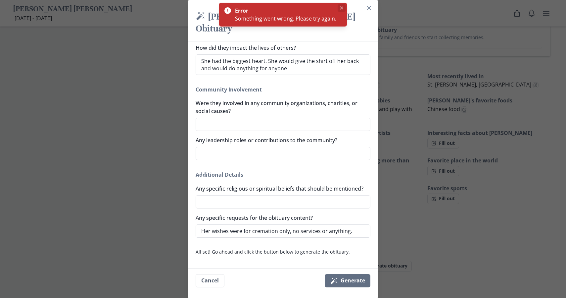
click at [341, 8] on icon "Close" at bounding box center [341, 7] width 3 height 3
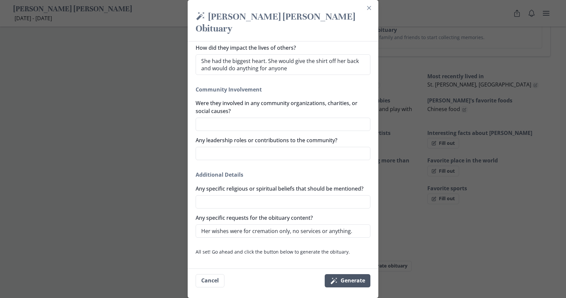
click at [340, 279] on button "Magic wand Generate" at bounding box center [348, 280] width 46 height 13
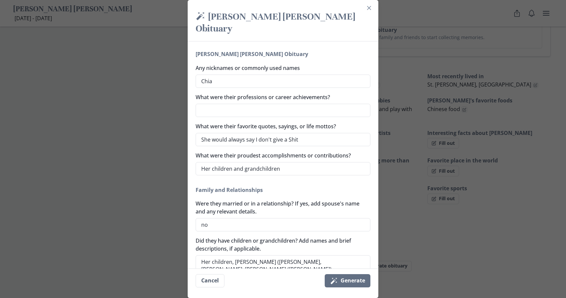
scroll to position [102, 0]
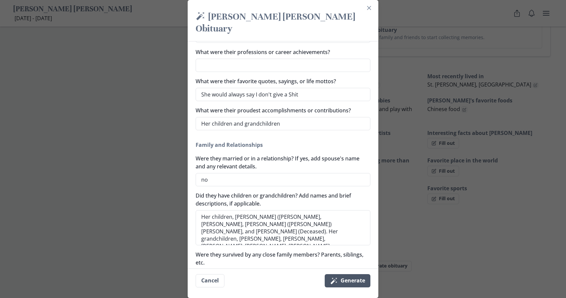
click at [345, 280] on button "Magic wand Generate" at bounding box center [348, 280] width 46 height 13
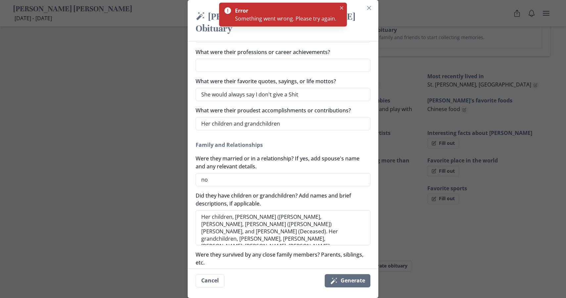
click at [279, 18] on div "Something went wrong. Please try again." at bounding box center [285, 19] width 101 height 8
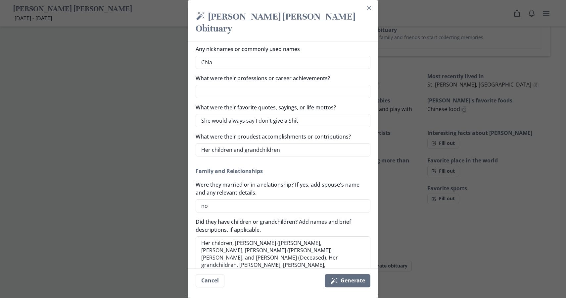
scroll to position [0, 0]
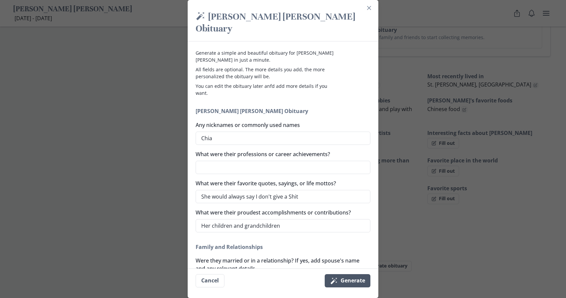
click at [348, 282] on button "Magic wand Generate" at bounding box center [348, 280] width 46 height 13
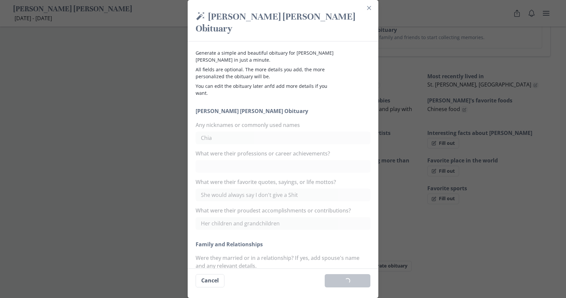
type textarea "x"
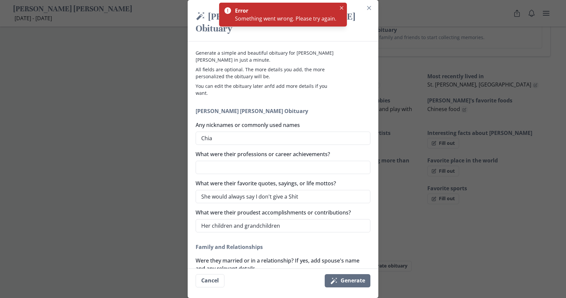
click at [321, 18] on div "Something went wrong. Please try again." at bounding box center [285, 19] width 101 height 8
click at [230, 13] on icon "Notifications-top" at bounding box center [227, 10] width 7 height 7
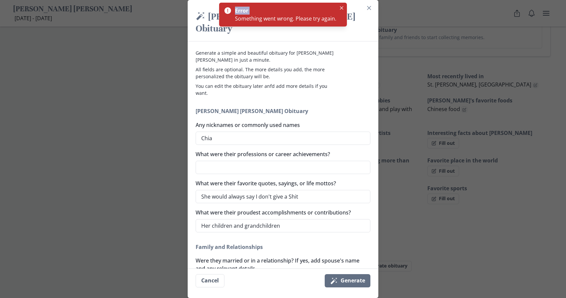
click at [230, 13] on icon "Notifications-top" at bounding box center [227, 10] width 7 height 7
click at [341, 8] on icon "Close" at bounding box center [341, 7] width 3 height 3
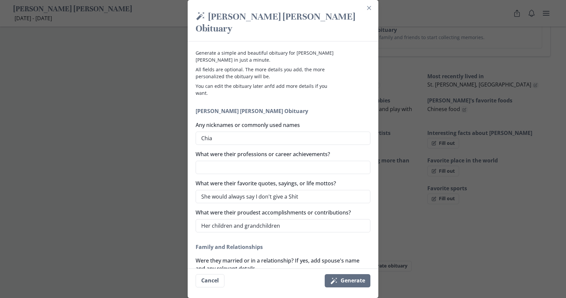
click at [398, 154] on div "Magic wand Leisa Kaye Cunningham Laycock's Obituary Generate a simple and beaut…" at bounding box center [283, 149] width 566 height 298
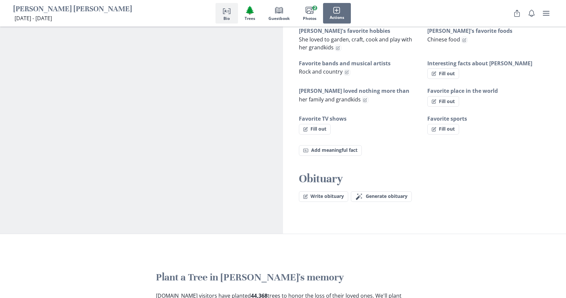
scroll to position [433, 0]
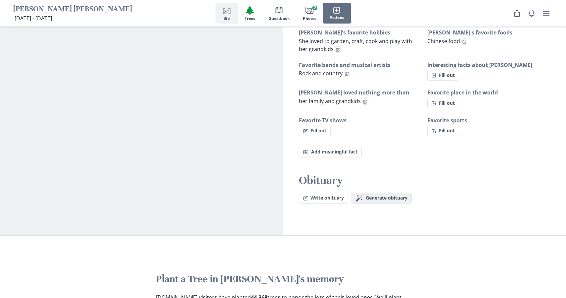
click at [389, 199] on span "Generate obituary" at bounding box center [387, 198] width 42 height 6
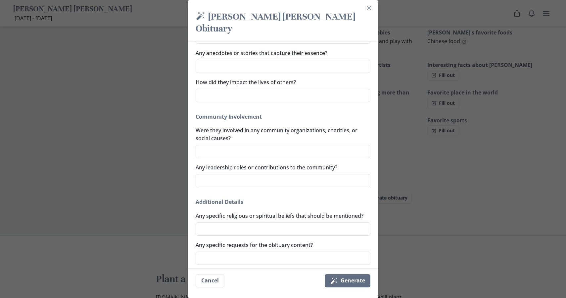
scroll to position [394, 0]
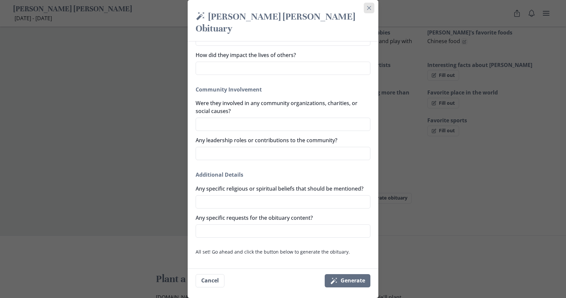
click at [370, 8] on icon "Close" at bounding box center [369, 8] width 4 height 4
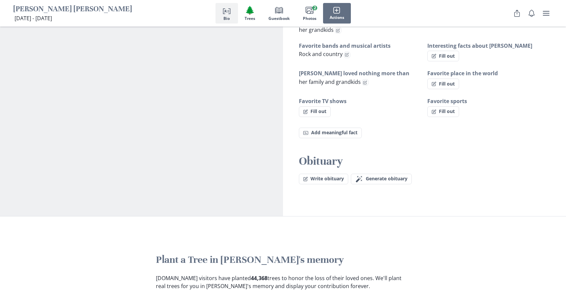
scroll to position [456, 0]
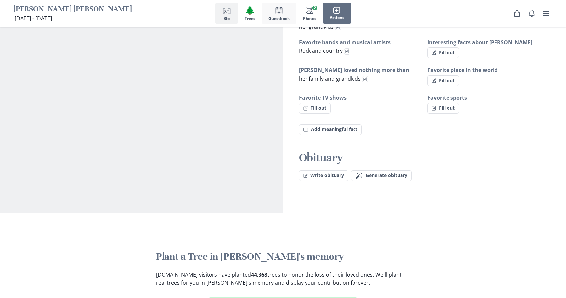
click at [279, 12] on icon "button" at bounding box center [279, 10] width 8 height 6
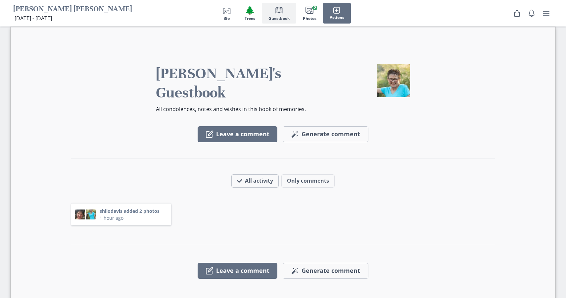
scroll to position [919, 0]
click at [338, 11] on icon "button" at bounding box center [336, 10] width 7 height 7
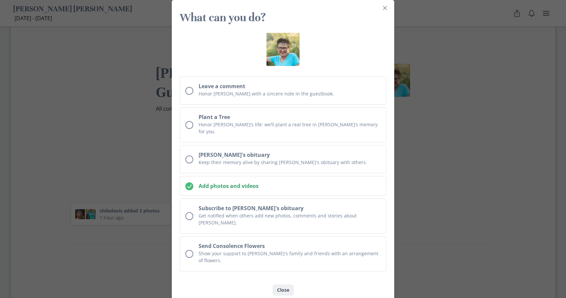
click at [291, 284] on button "Close" at bounding box center [283, 289] width 21 height 11
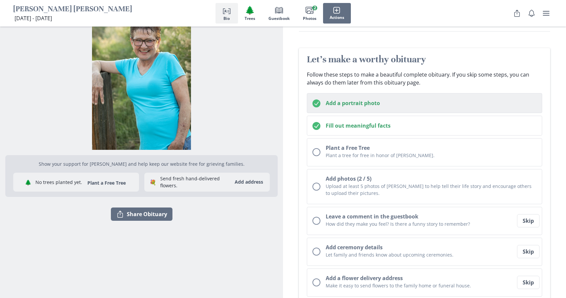
scroll to position [52, 0]
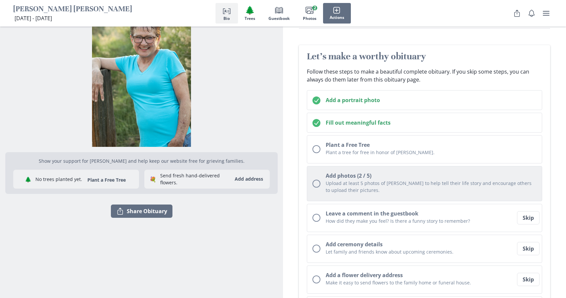
click at [317, 183] on div "Unchecked circle" at bounding box center [317, 183] width 8 height 8
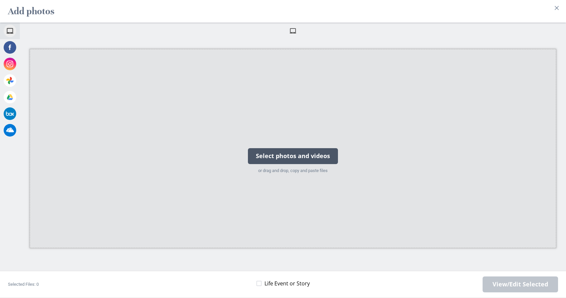
click at [283, 159] on div "Select photos and videos" at bounding box center [293, 156] width 90 height 16
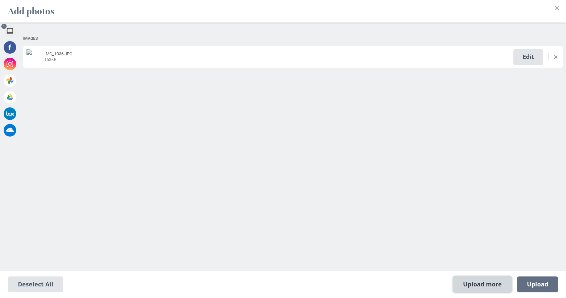
click at [478, 283] on span "Upload more" at bounding box center [482, 284] width 59 height 16
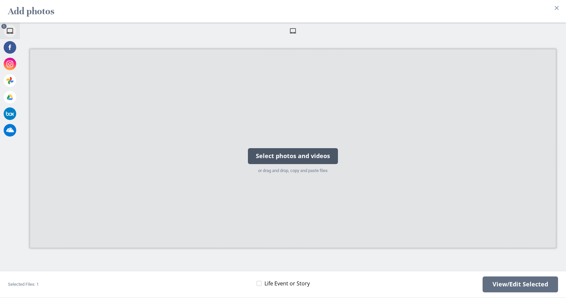
click at [290, 157] on div "Select photos and videos" at bounding box center [293, 156] width 90 height 16
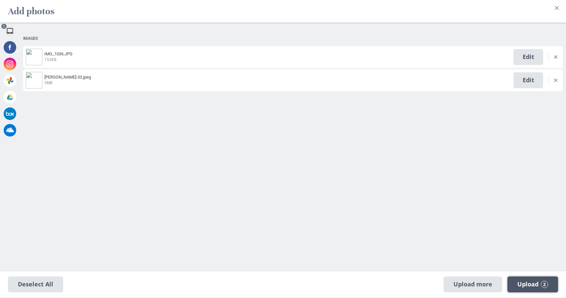
click at [528, 284] on span "Upload 2" at bounding box center [533, 283] width 31 height 7
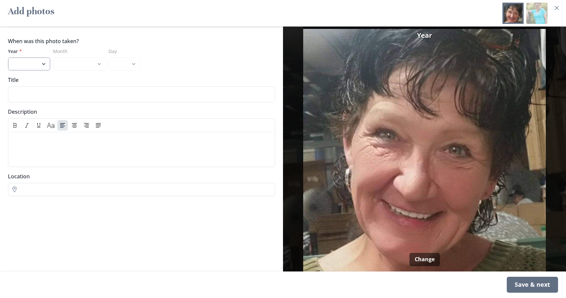
click at [43, 62] on select "2025 2024 2023 2022 2021 2020 2019 2018 2017 2016 2015 2014 2013 2012 2011 2010…" at bounding box center [29, 63] width 42 height 13
select select "2017"
click at [521, 286] on div "Save & next" at bounding box center [532, 284] width 51 height 16
select select "2021"
select select "4"
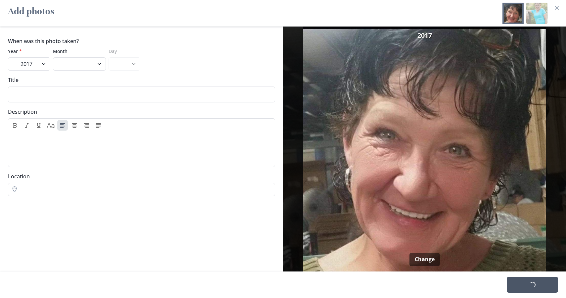
select select "22"
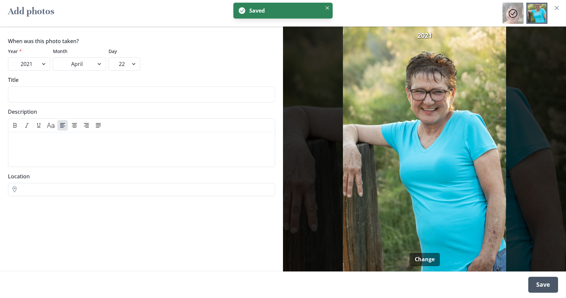
click at [548, 285] on div "Save" at bounding box center [543, 284] width 30 height 16
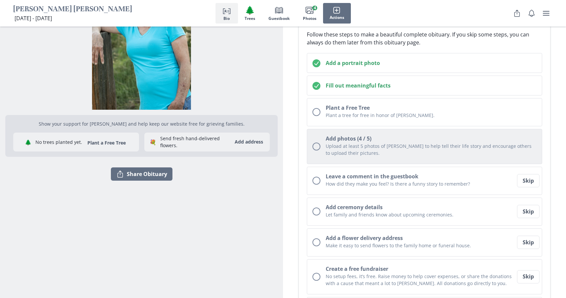
scroll to position [89, 0]
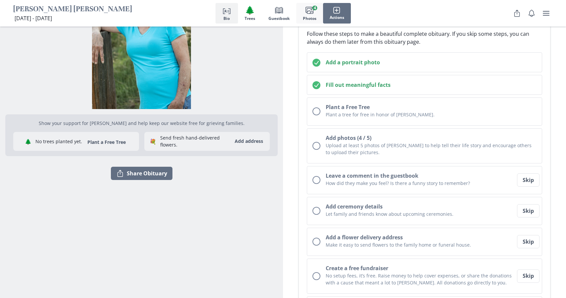
click at [309, 11] on icon "button" at bounding box center [310, 12] width 6 height 3
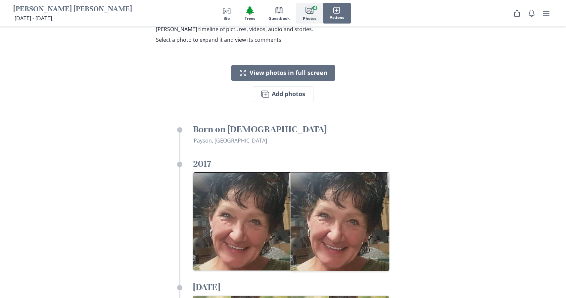
scroll to position [1293, 0]
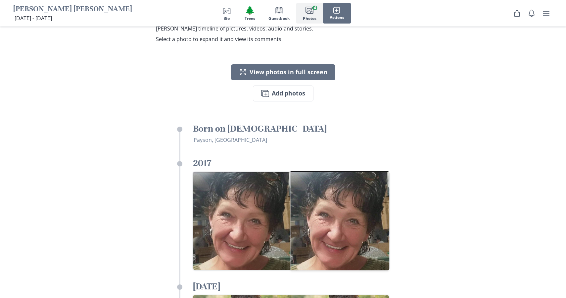
click at [337, 189] on img "Open in full screen" at bounding box center [340, 220] width 99 height 99
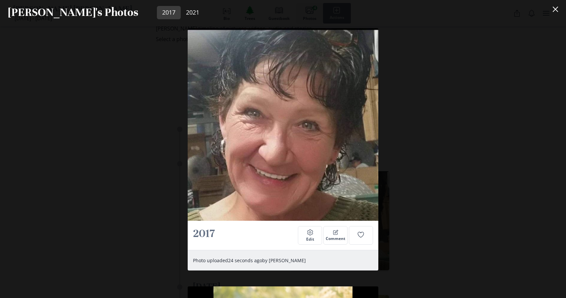
scroll to position [423, 0]
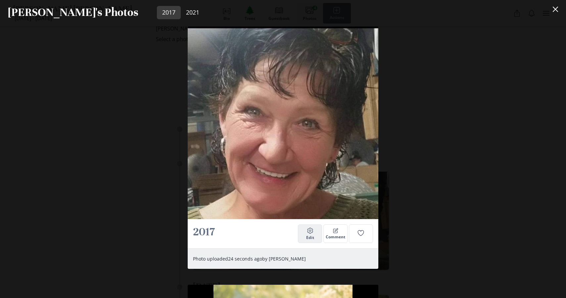
click at [315, 238] on button "Settings Edit" at bounding box center [310, 233] width 24 height 19
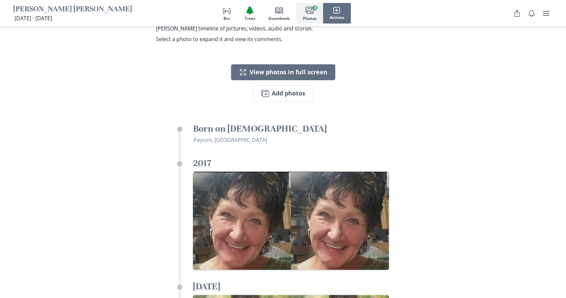
select select "2017"
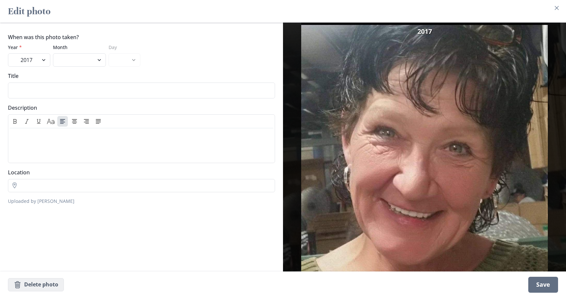
click at [46, 287] on button "Thrash Delete photo" at bounding box center [36, 284] width 56 height 13
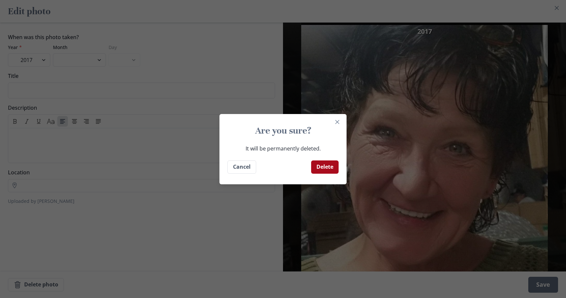
click at [325, 165] on button "Delete" at bounding box center [324, 166] width 27 height 13
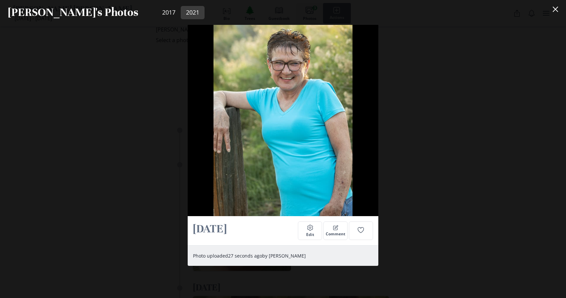
scroll to position [740, 0]
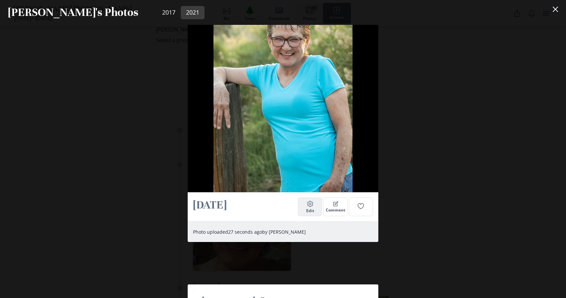
click at [310, 211] on span "Edit" at bounding box center [310, 210] width 8 height 5
select select "2021"
select select "4"
select select "22"
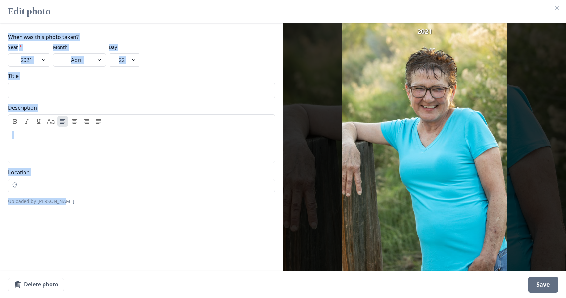
drag, startPoint x: 419, startPoint y: 290, endPoint x: 280, endPoint y: 241, distance: 146.9
click at [280, 241] on section "Edit photo 2021 When was this photo taken? Year * 2025 2024 2023 2022 2021 2020…" at bounding box center [283, 149] width 566 height 298
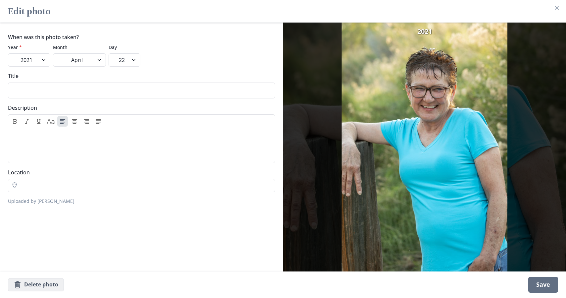
click at [28, 283] on button "Thrash Delete photo" at bounding box center [36, 284] width 56 height 13
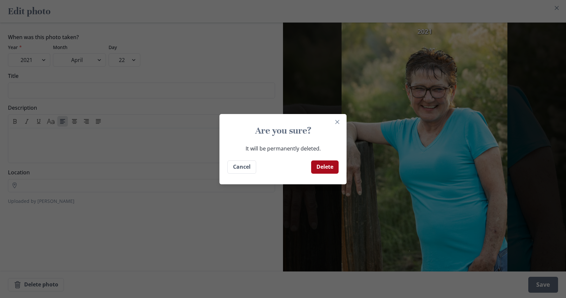
click at [333, 169] on button "Delete" at bounding box center [324, 166] width 27 height 13
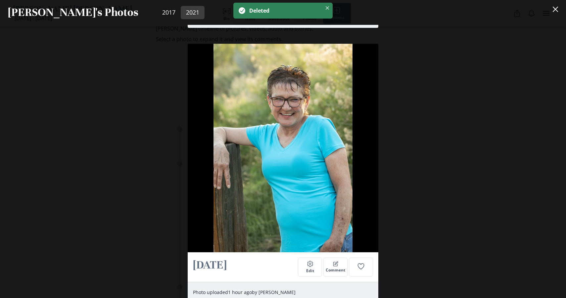
scroll to position [407, 0]
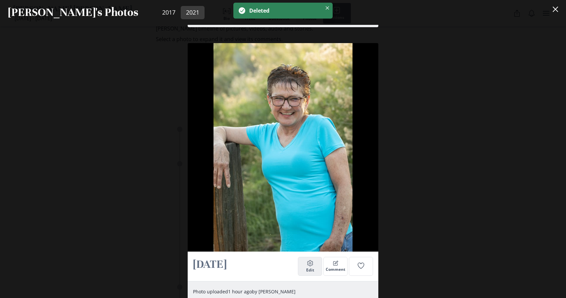
click at [308, 265] on icon "Settings" at bounding box center [310, 263] width 7 height 7
select select "2021"
select select "4"
select select "22"
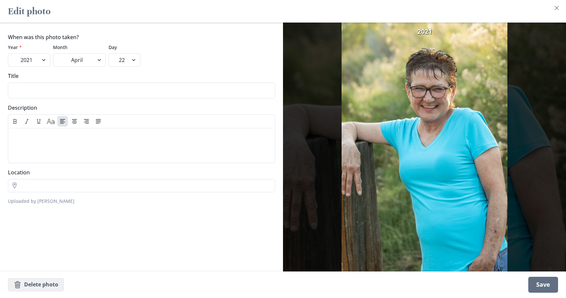
click at [36, 285] on button "Thrash Delete photo" at bounding box center [36, 284] width 56 height 13
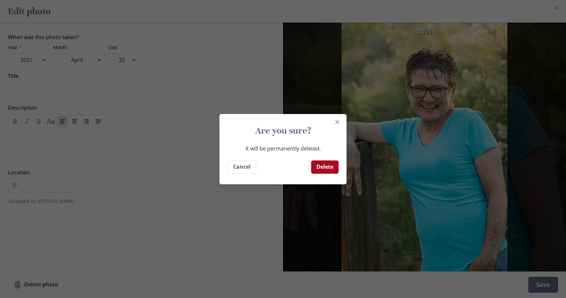
click at [316, 163] on button "Delete" at bounding box center [324, 166] width 27 height 13
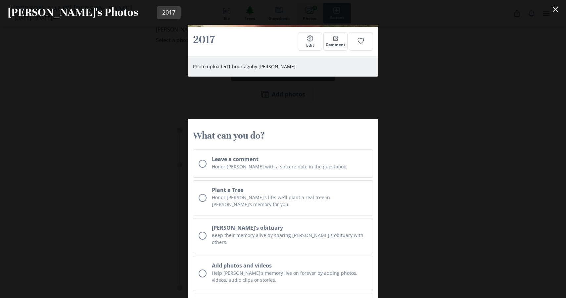
scroll to position [357, 0]
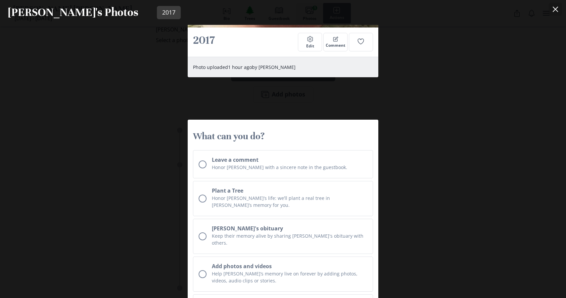
click at [556, 12] on icon "Close" at bounding box center [555, 9] width 5 height 5
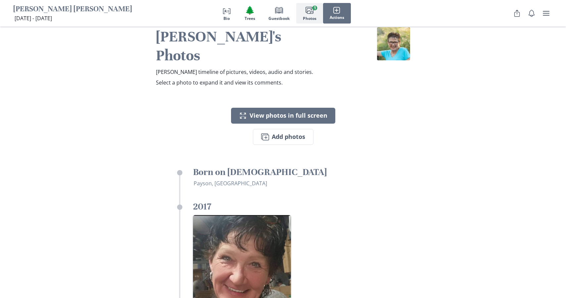
scroll to position [1257, 0]
click at [290, 129] on button "Images Add photos" at bounding box center [283, 137] width 61 height 16
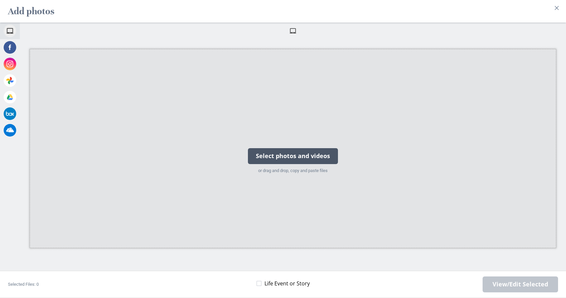
click at [291, 151] on div "Select photos and videos" at bounding box center [293, 156] width 90 height 16
